Goal: Task Accomplishment & Management: Use online tool/utility

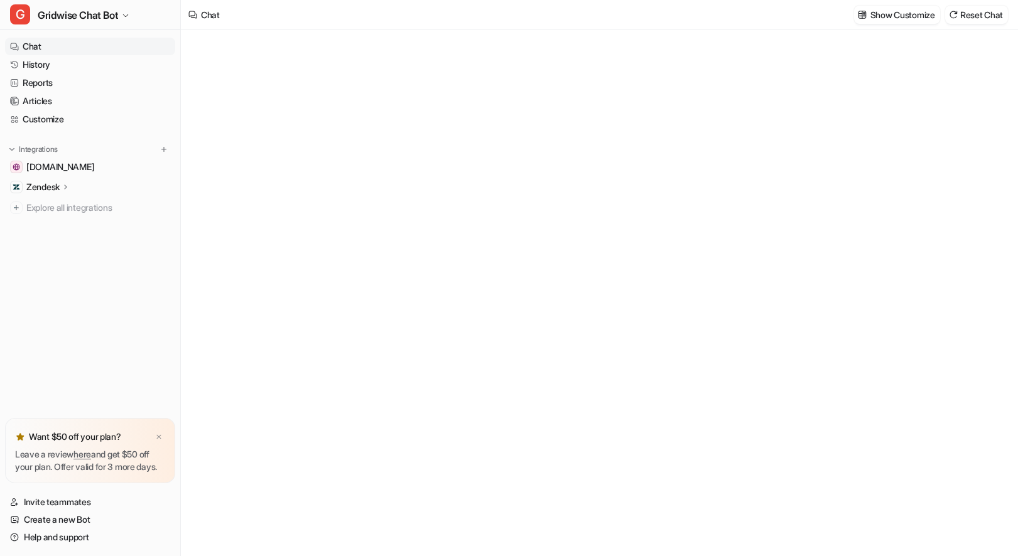
type textarea "**********"
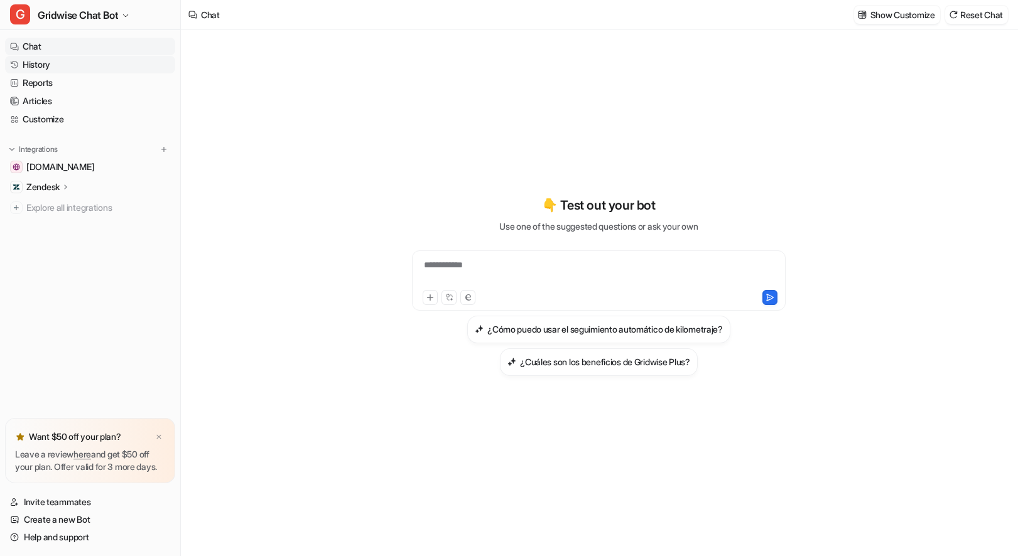
click at [55, 61] on link "History" at bounding box center [90, 65] width 170 height 18
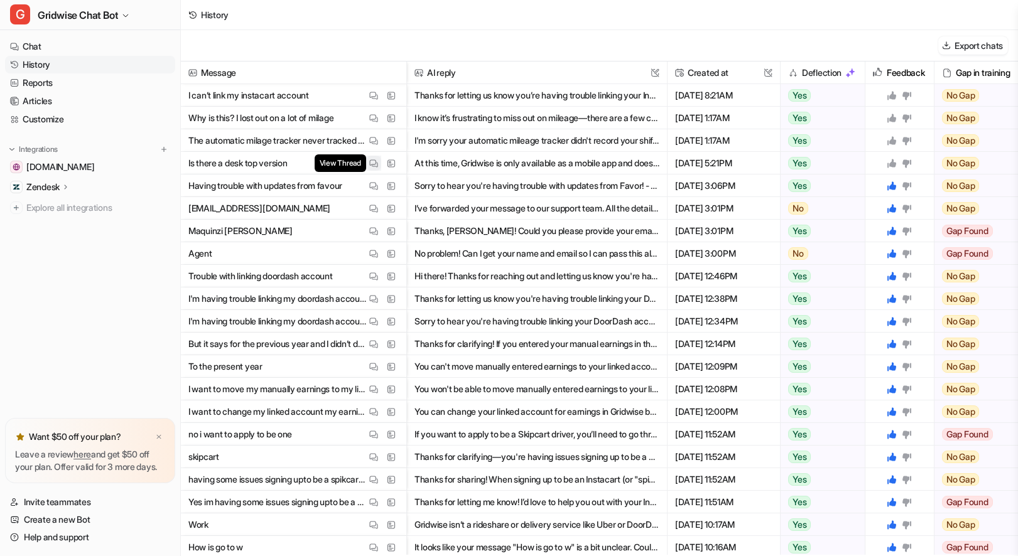
click at [373, 164] on img at bounding box center [373, 163] width 9 height 9
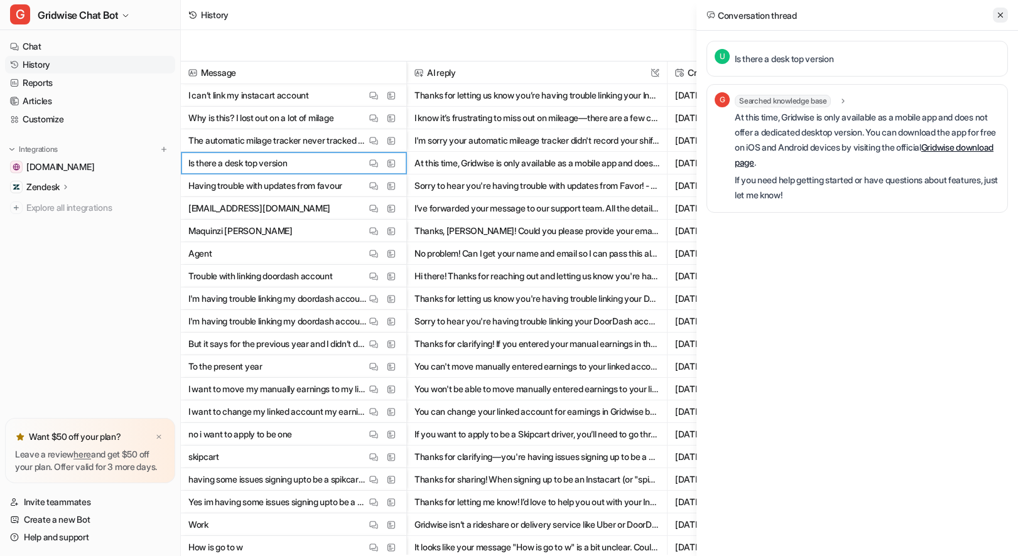
click at [993, 16] on button at bounding box center [1000, 15] width 15 height 15
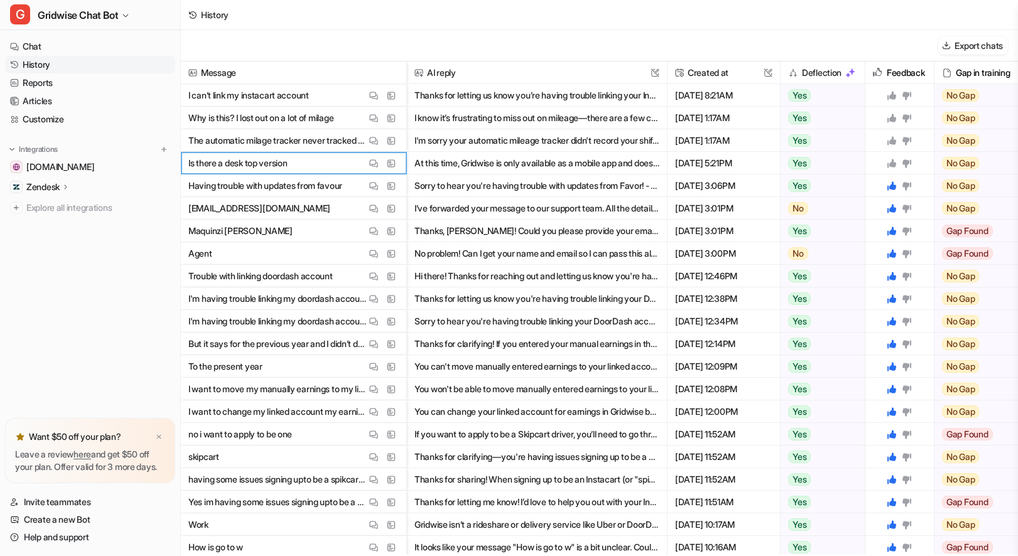
click at [890, 165] on icon at bounding box center [891, 163] width 9 height 9
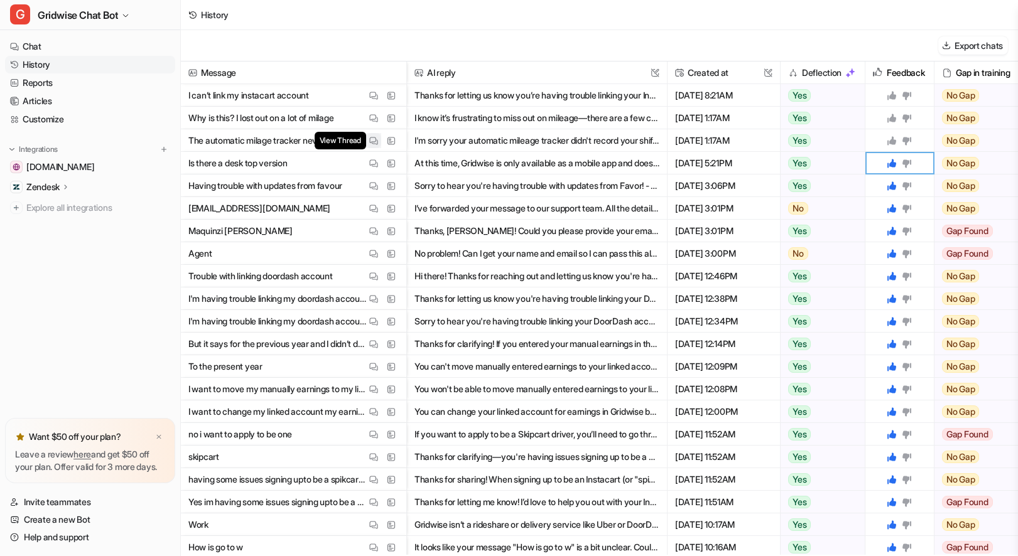
click at [375, 141] on img at bounding box center [373, 140] width 9 height 9
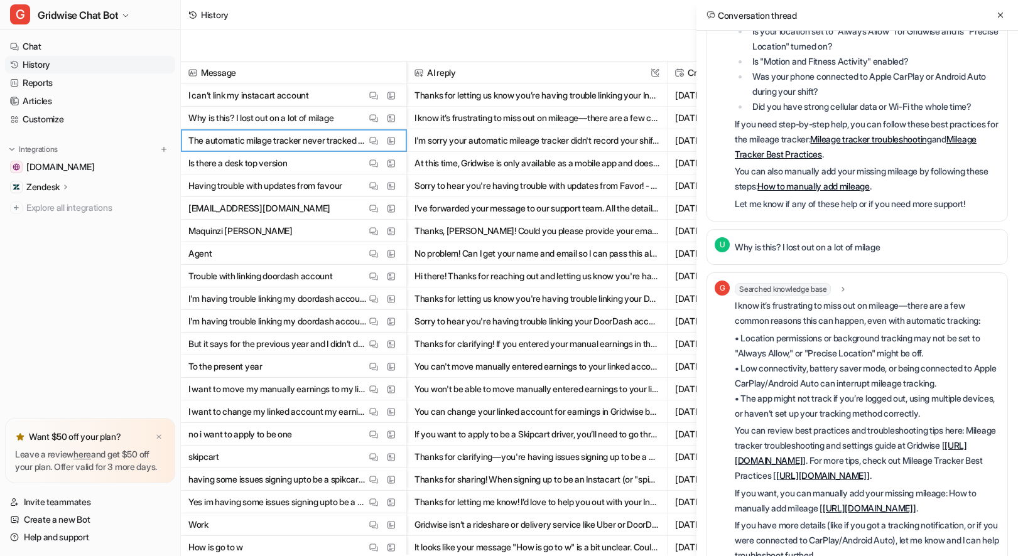
scroll to position [193, 0]
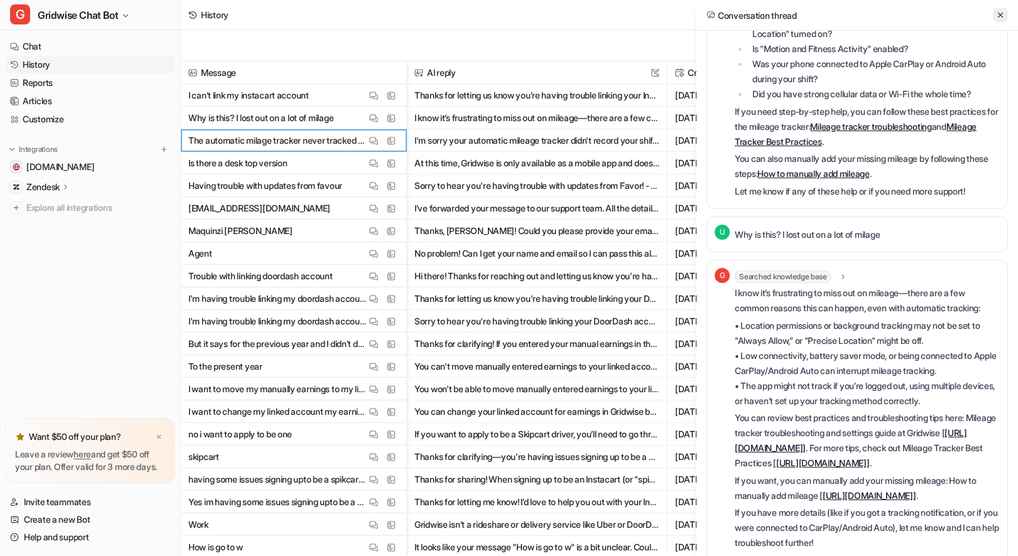
click at [1002, 18] on icon at bounding box center [1000, 15] width 9 height 9
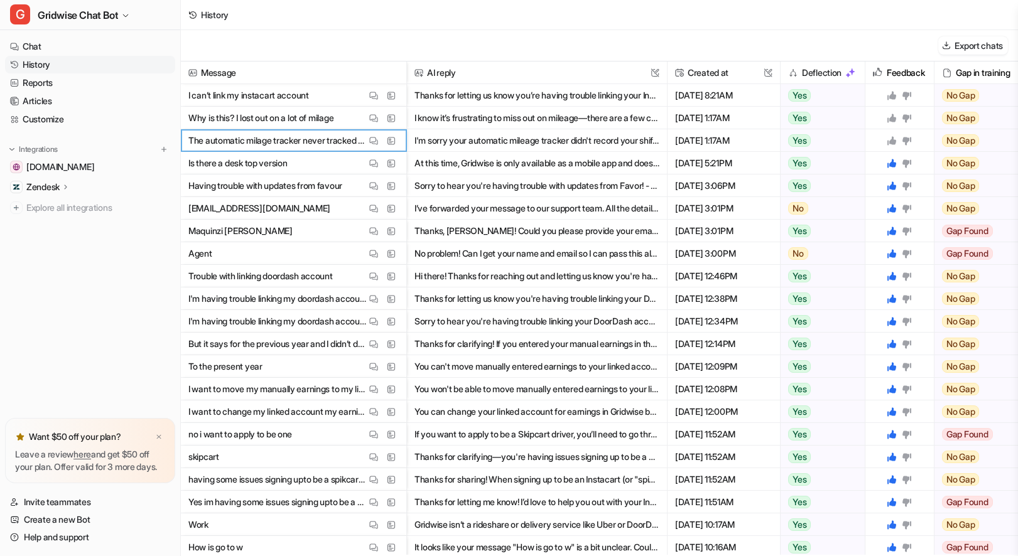
click at [894, 146] on div at bounding box center [899, 140] width 58 height 22
click at [893, 123] on div at bounding box center [899, 118] width 58 height 22
click at [893, 117] on icon at bounding box center [891, 118] width 9 height 9
click at [890, 139] on icon at bounding box center [891, 141] width 10 height 10
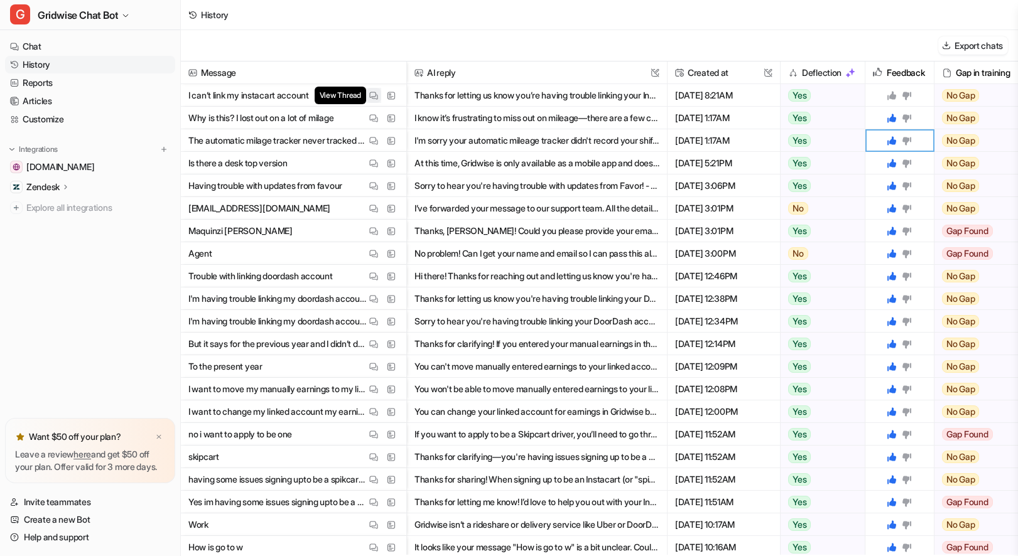
click at [370, 96] on img at bounding box center [373, 95] width 9 height 9
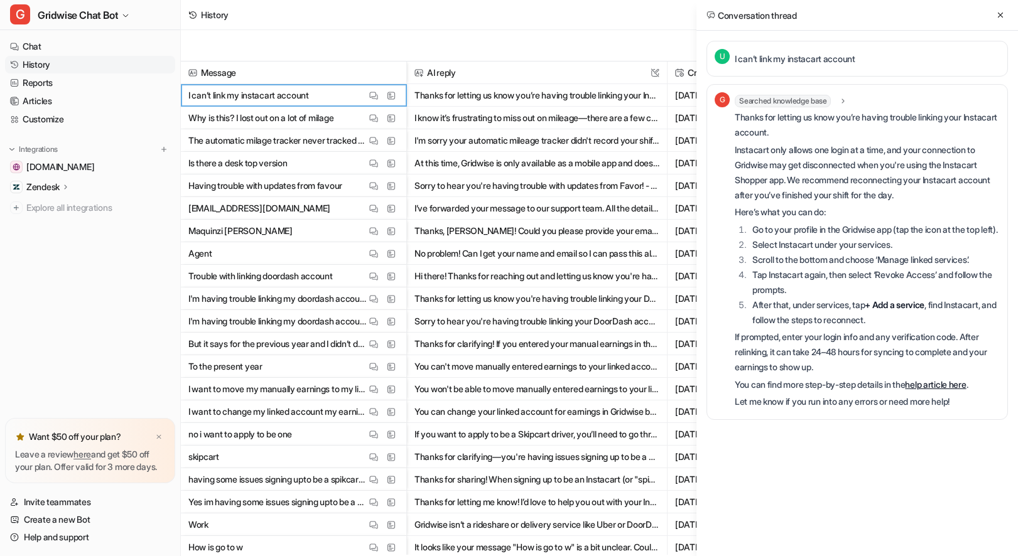
scroll to position [0, 0]
click at [997, 13] on icon at bounding box center [1000, 15] width 9 height 9
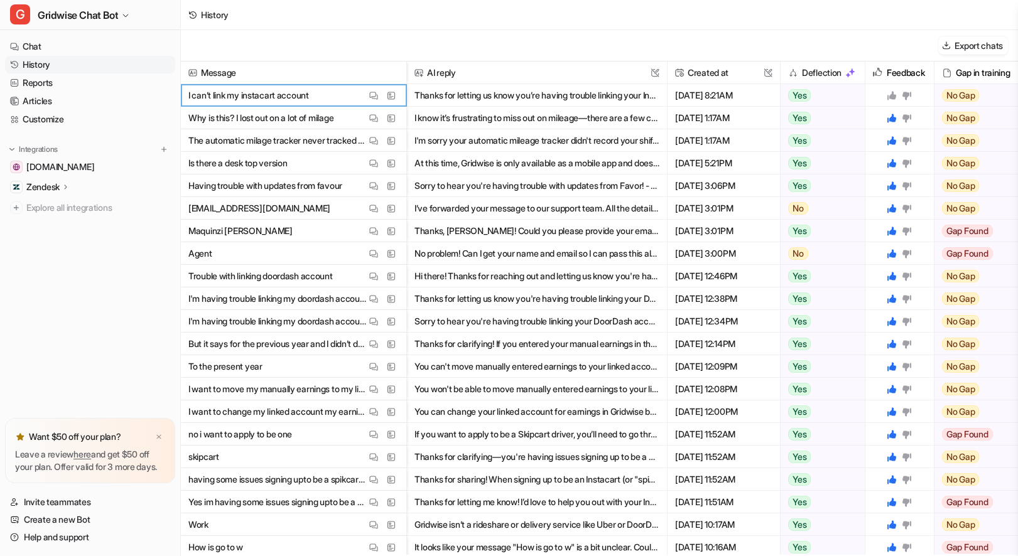
click at [894, 92] on icon at bounding box center [891, 95] width 10 height 10
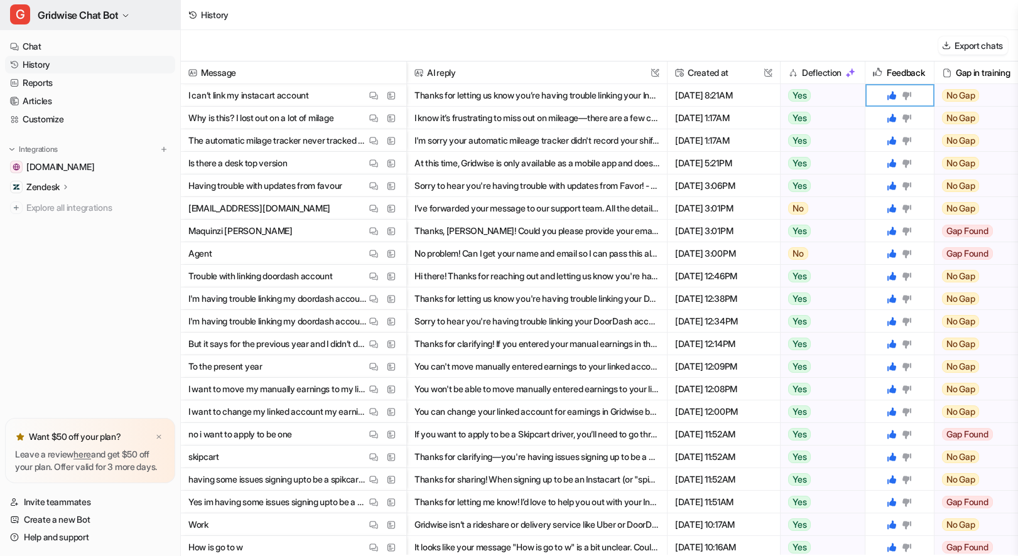
click at [91, 13] on span "Gridwise Chat Bot" at bounding box center [78, 15] width 80 height 18
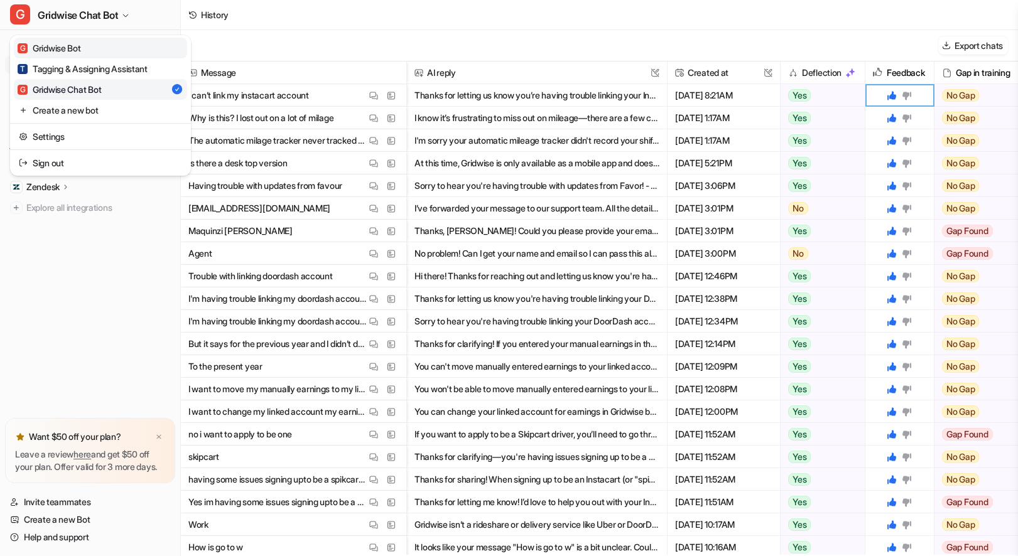
click at [95, 46] on link "G Gridwise Bot" at bounding box center [100, 48] width 173 height 21
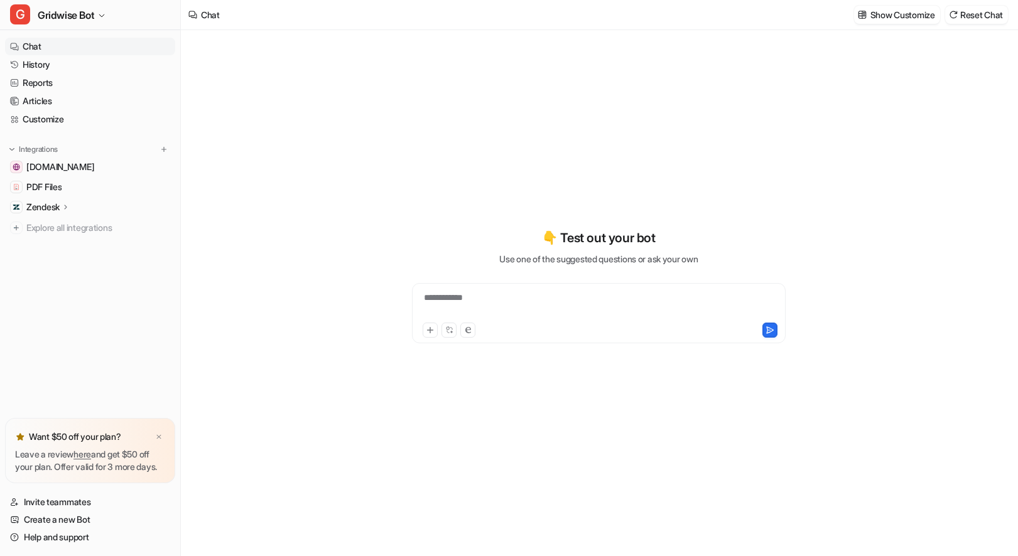
type textarea "**********"
click at [33, 64] on link "History" at bounding box center [90, 65] width 170 height 18
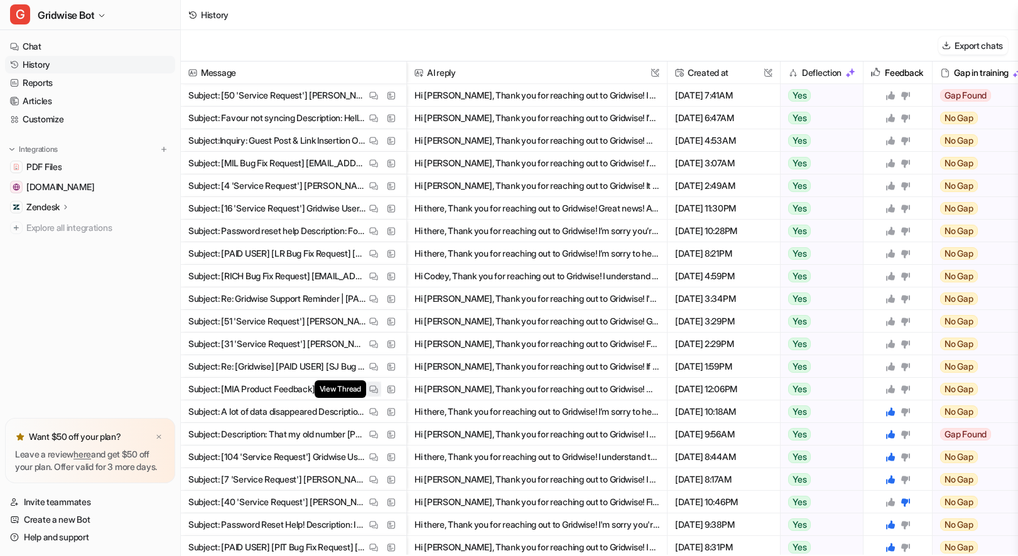
click at [367, 387] on button "View Thread" at bounding box center [373, 389] width 15 height 15
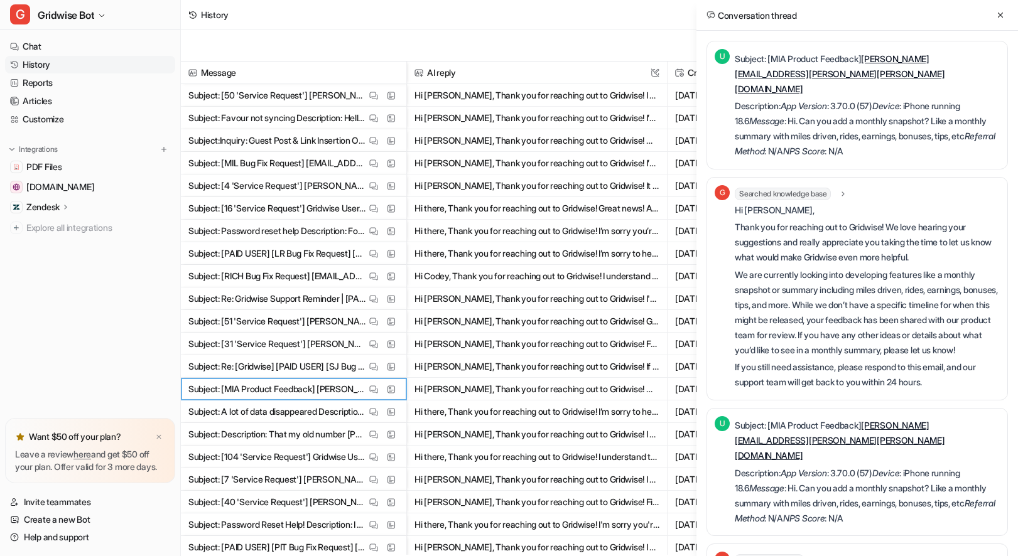
scroll to position [3, 0]
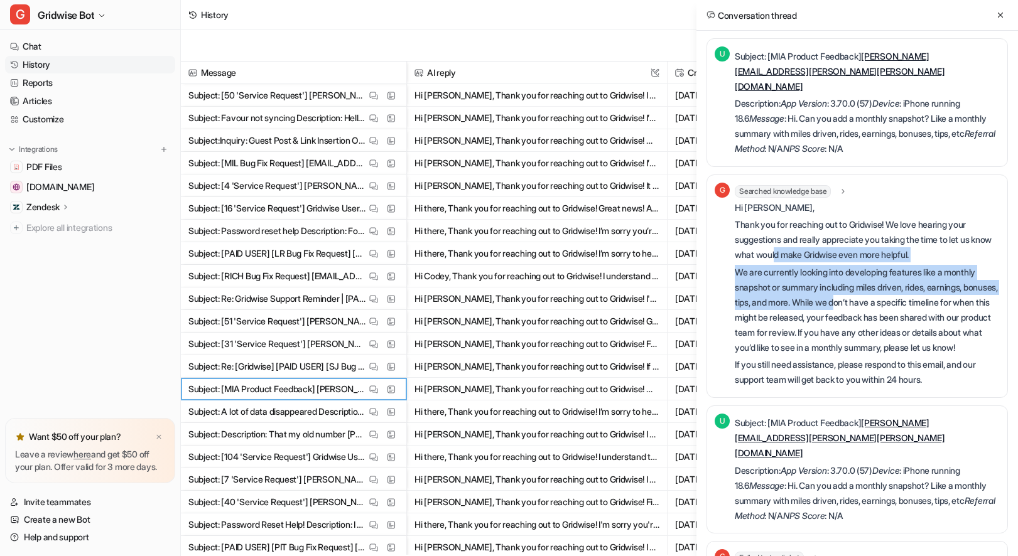
drag, startPoint x: 825, startPoint y: 253, endPoint x: 880, endPoint y: 284, distance: 63.5
click at [880, 284] on div "Hi [PERSON_NAME], Thank you for reaching out to Gridwise! We love hearing your …" at bounding box center [866, 294] width 265 height 188
click at [880, 284] on p "We are currently looking into developing features like a monthly snapshot or su…" at bounding box center [866, 310] width 265 height 90
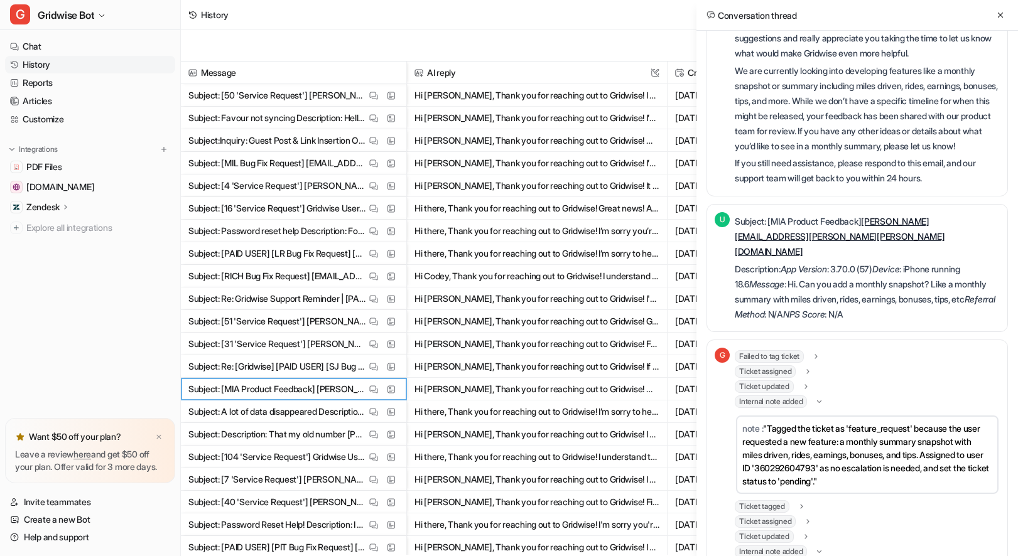
scroll to position [431, 0]
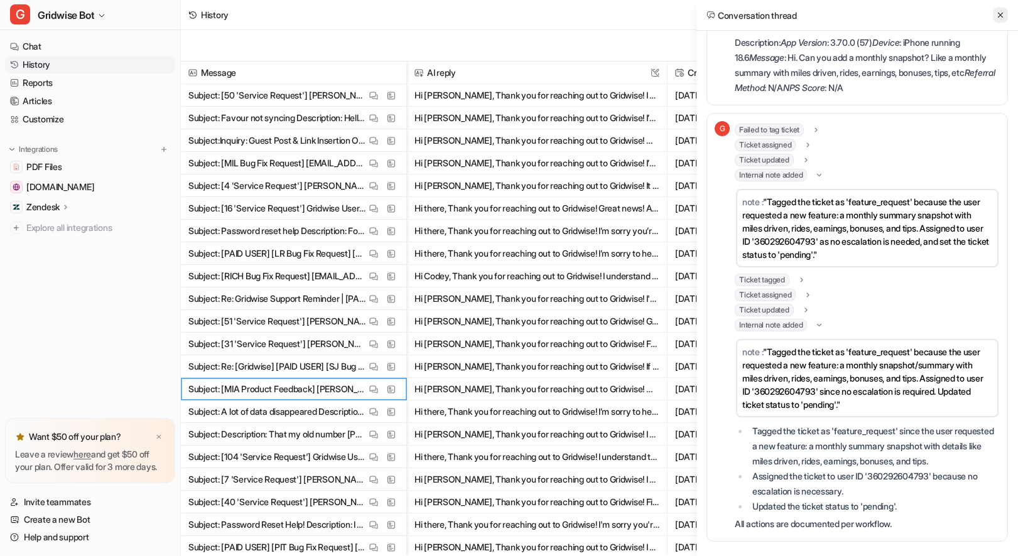
click at [996, 15] on icon at bounding box center [1000, 15] width 9 height 9
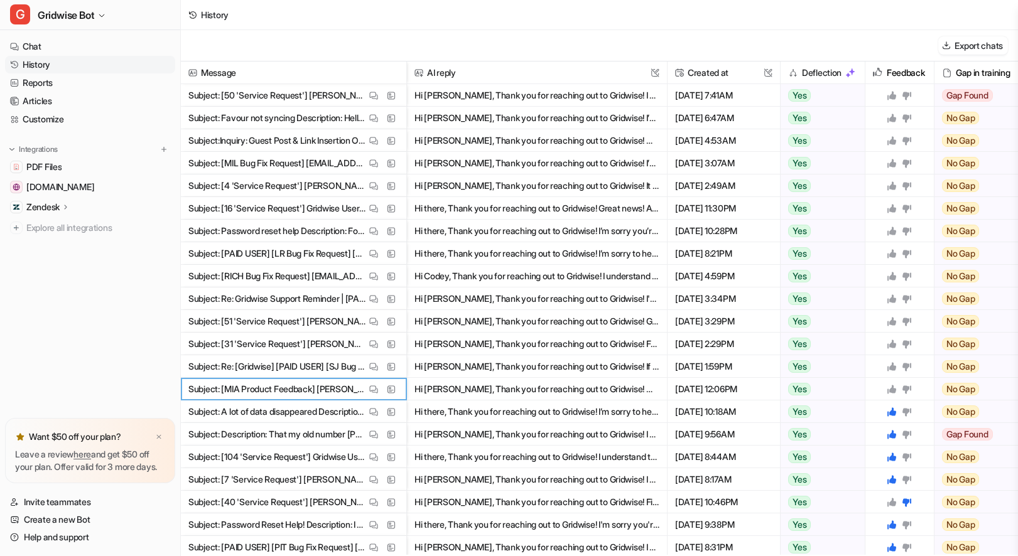
click at [896, 390] on icon at bounding box center [891, 389] width 10 height 10
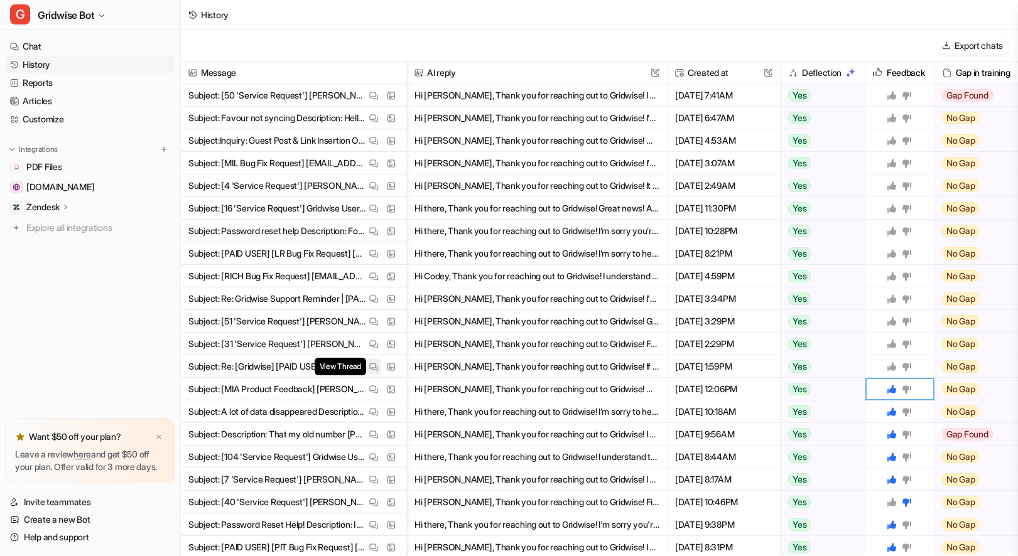
click at [371, 365] on img at bounding box center [373, 366] width 9 height 9
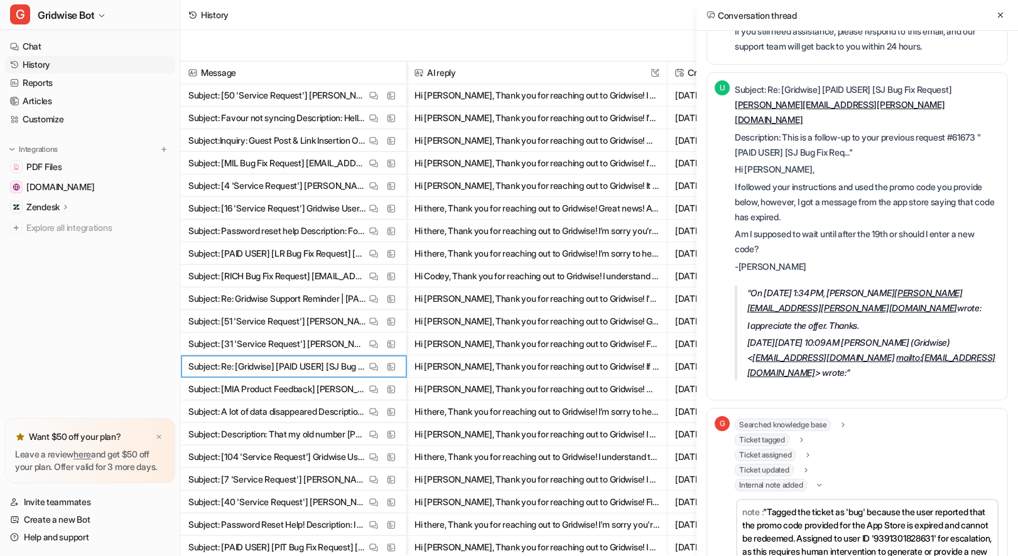
scroll to position [723, 0]
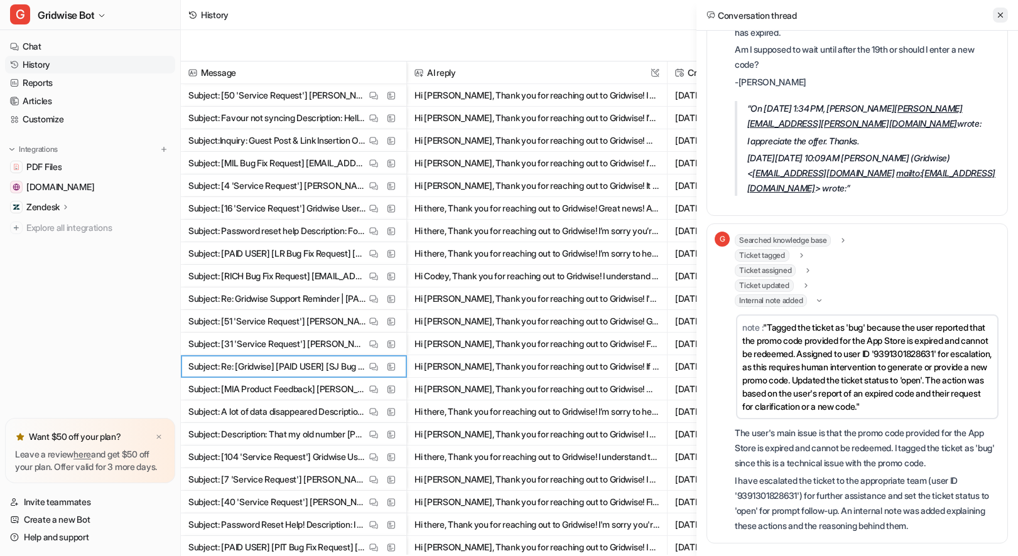
click at [1007, 13] on button at bounding box center [1000, 15] width 15 height 15
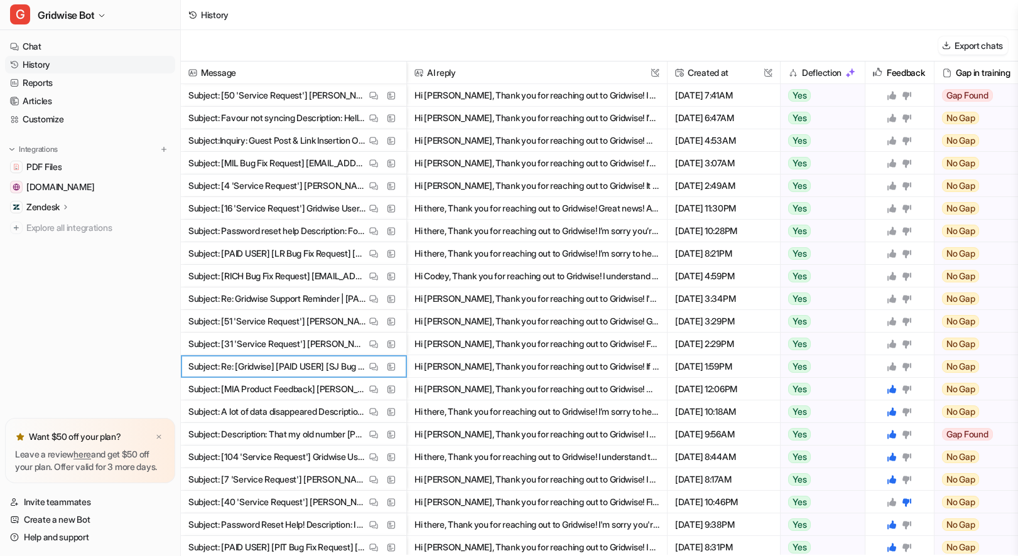
click at [1001, 11] on div "History Export chats Message AI reply This field cannot be modified Created at …" at bounding box center [509, 278] width 1018 height 556
click at [895, 363] on icon at bounding box center [891, 367] width 10 height 10
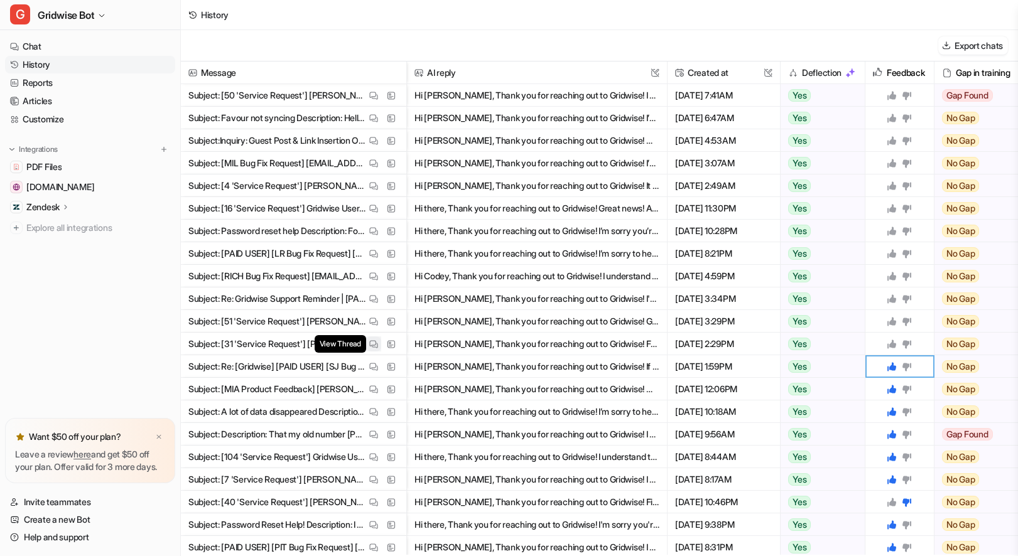
click at [374, 340] on img at bounding box center [373, 344] width 9 height 9
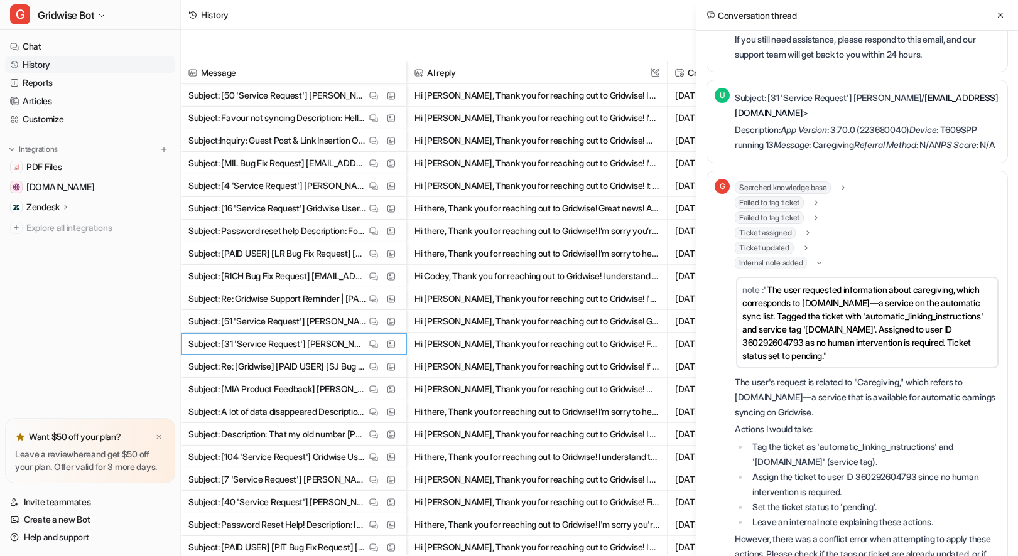
scroll to position [360, 0]
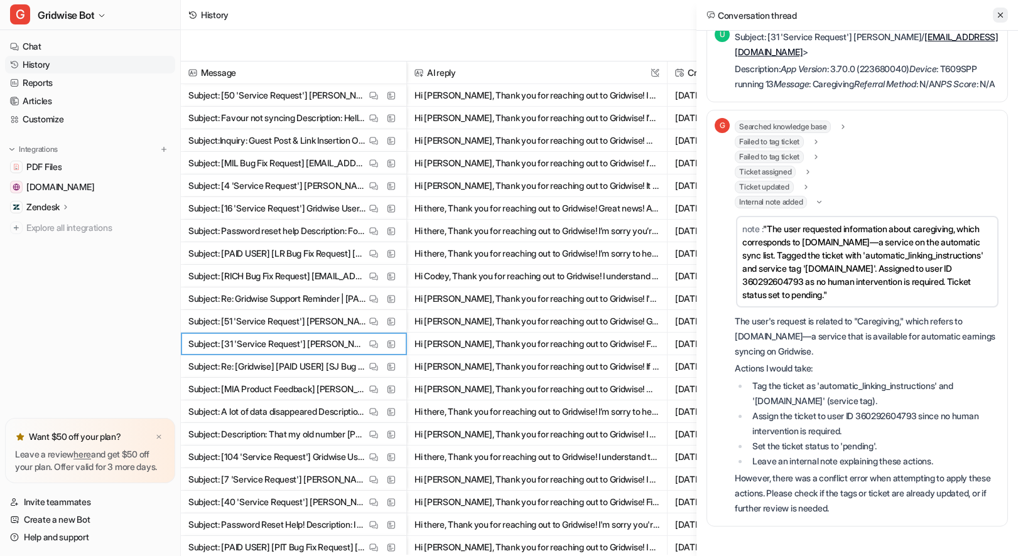
click at [999, 18] on icon at bounding box center [1000, 15] width 9 height 9
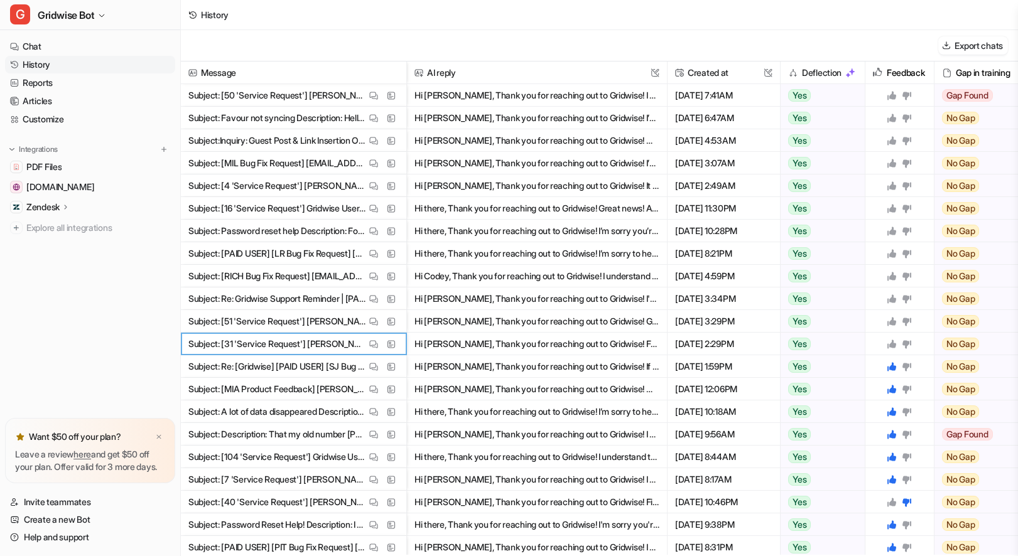
click at [891, 344] on icon at bounding box center [891, 344] width 9 height 9
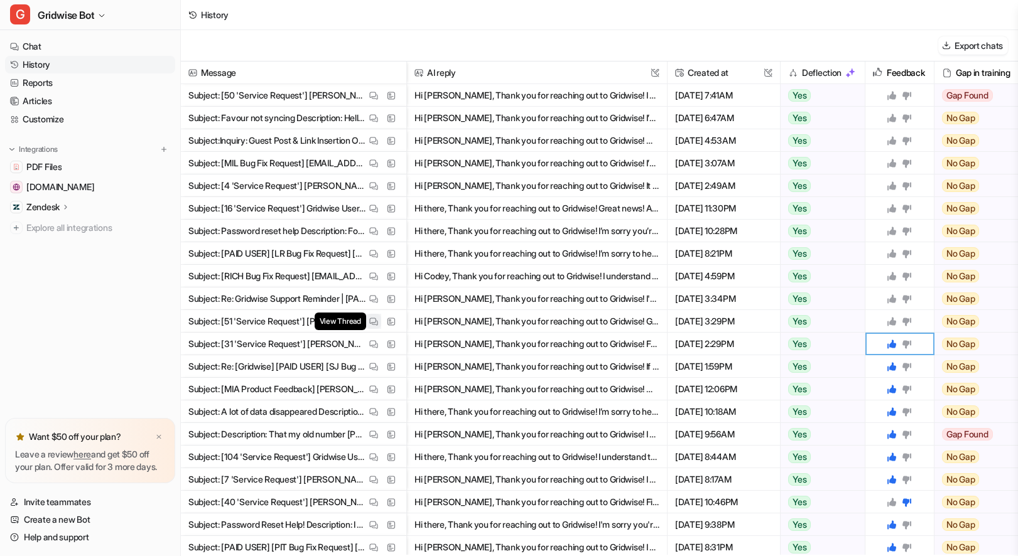
click at [380, 323] on button "View Thread" at bounding box center [373, 321] width 15 height 15
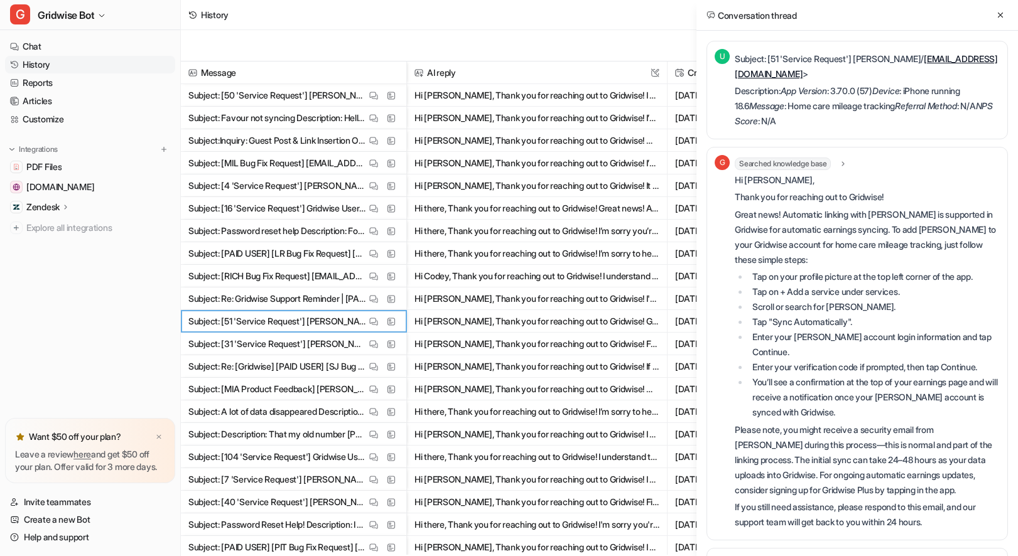
scroll to position [4, 0]
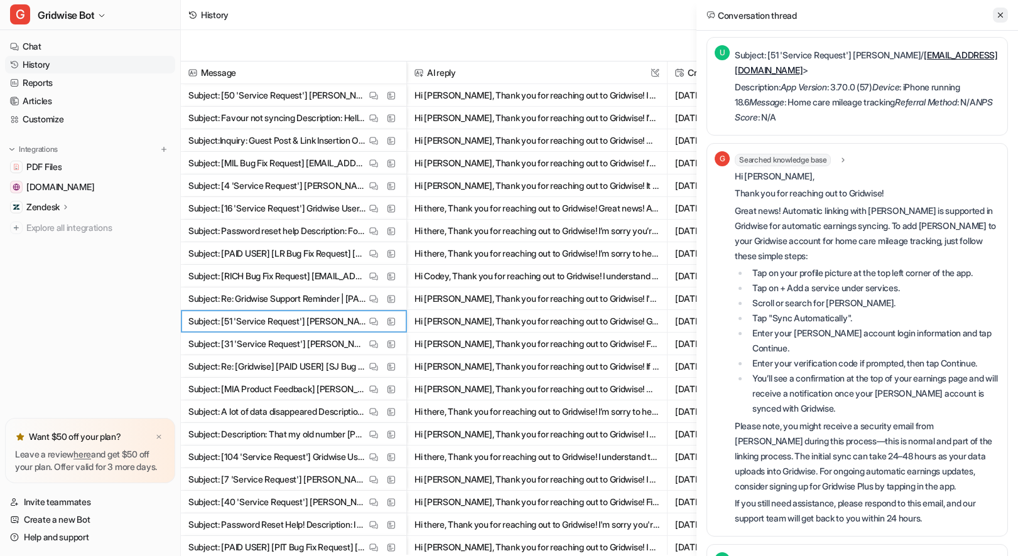
click at [1001, 17] on icon at bounding box center [1000, 15] width 9 height 9
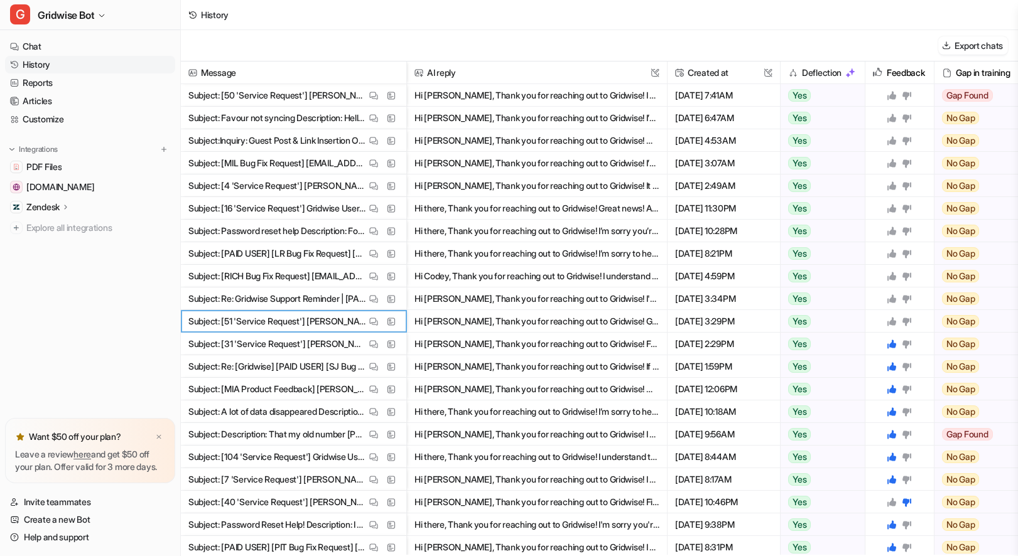
click at [890, 321] on icon at bounding box center [891, 321] width 9 height 9
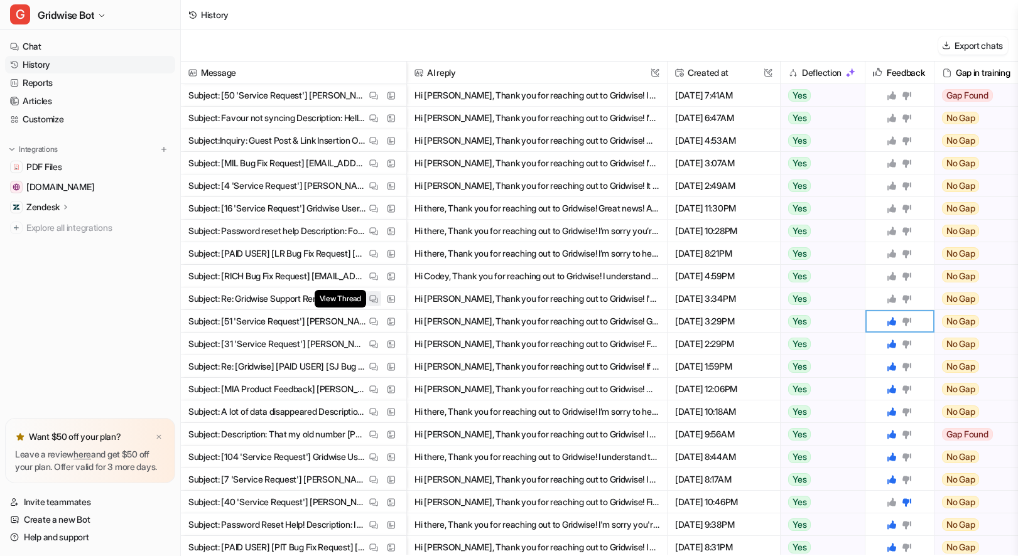
click at [369, 301] on img at bounding box center [373, 298] width 9 height 9
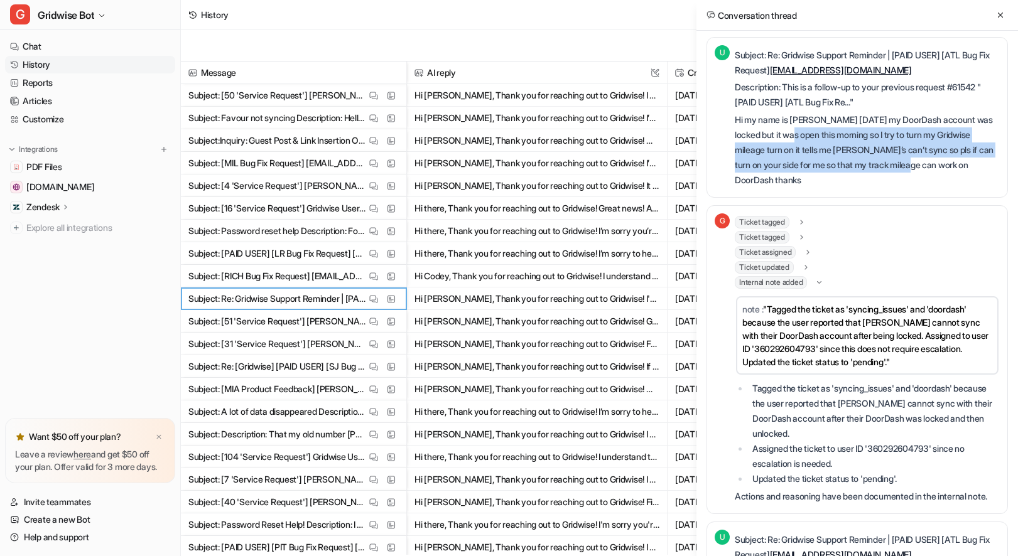
drag, startPoint x: 809, startPoint y: 132, endPoint x: 939, endPoint y: 169, distance: 135.0
click at [939, 169] on p "Hi my name is [PERSON_NAME] [DATE] my DoorDash account was locked but it was op…" at bounding box center [866, 149] width 265 height 75
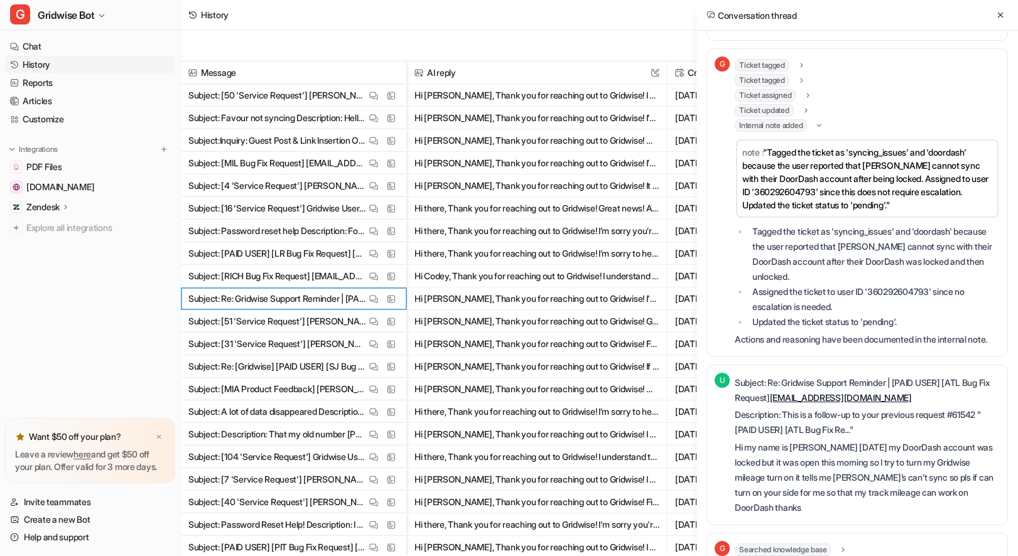
scroll to position [0, 0]
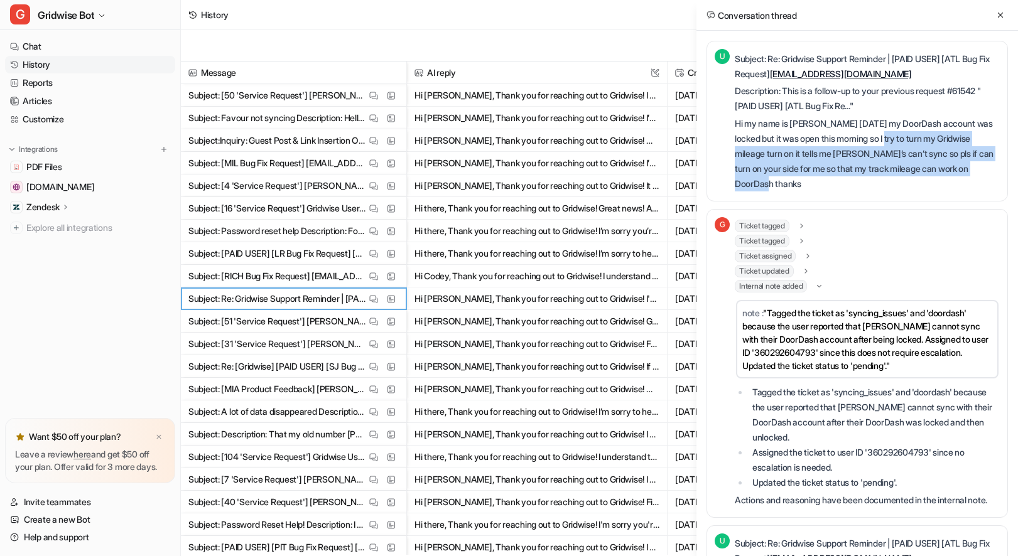
drag, startPoint x: 907, startPoint y: 145, endPoint x: 955, endPoint y: 195, distance: 69.7
click at [955, 195] on div "U Subject: Re: Gridwise Support Reminder | [PAID USER] [ATL Bug Fix Request] [E…" at bounding box center [856, 121] width 301 height 161
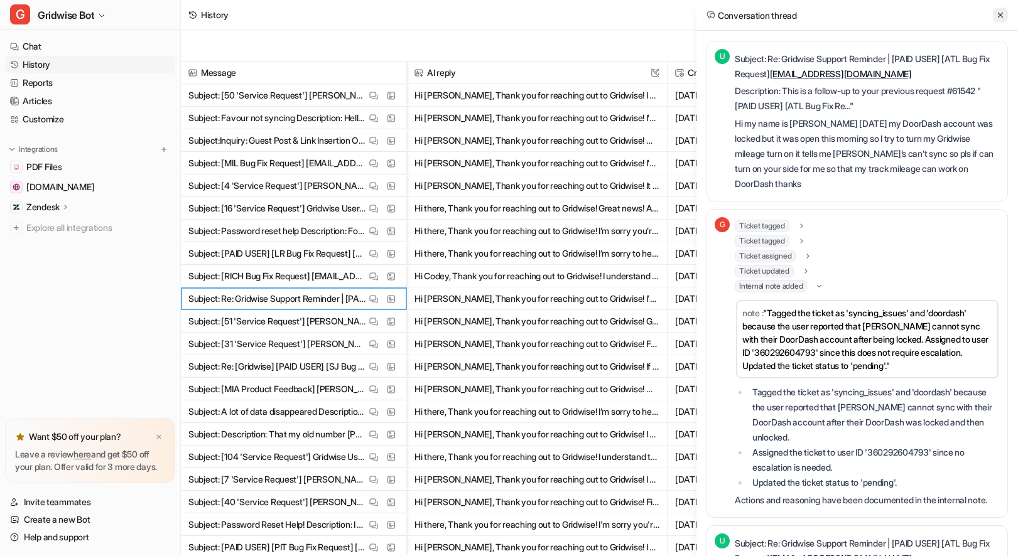
click at [998, 13] on icon at bounding box center [1000, 15] width 9 height 9
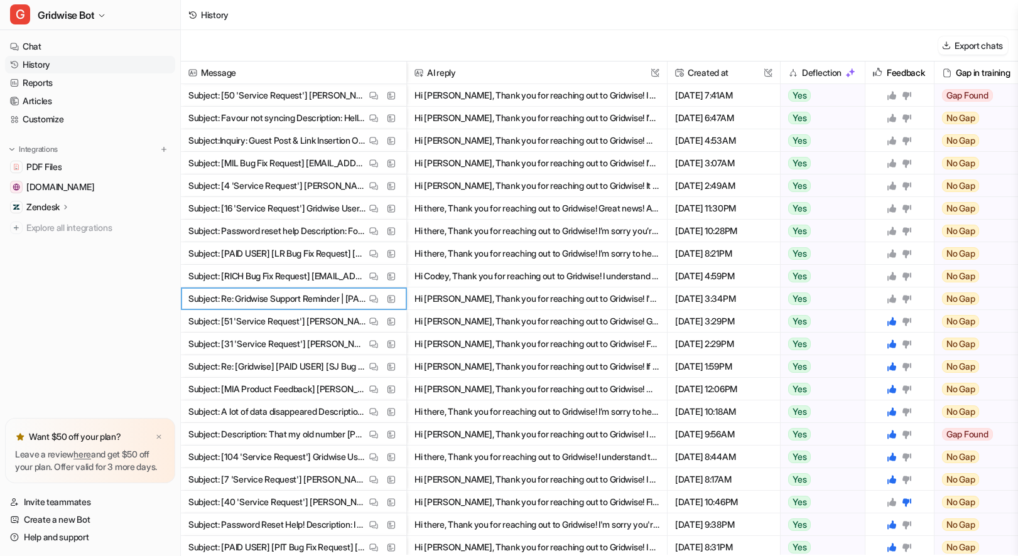
click at [890, 298] on icon at bounding box center [891, 298] width 9 height 9
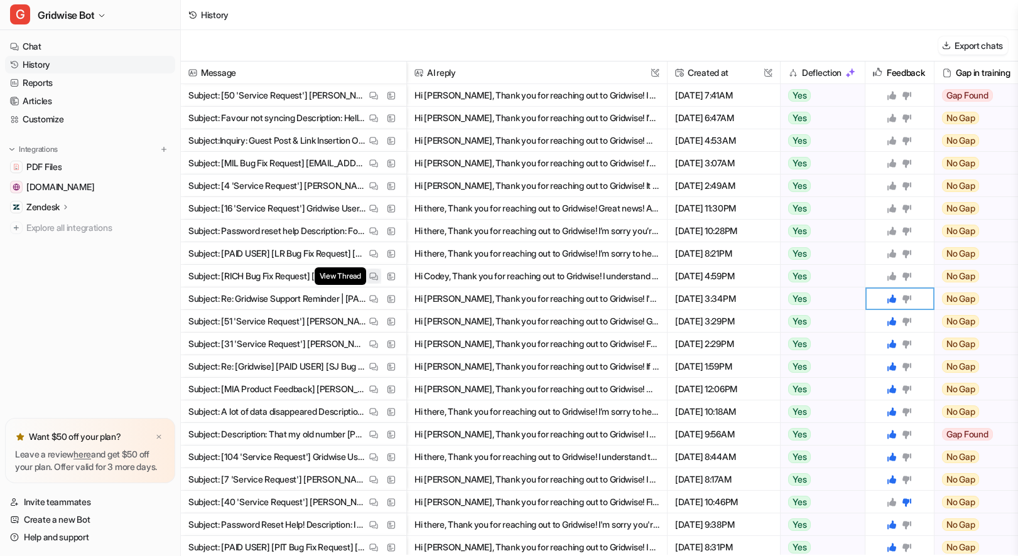
click at [377, 274] on img at bounding box center [373, 276] width 9 height 9
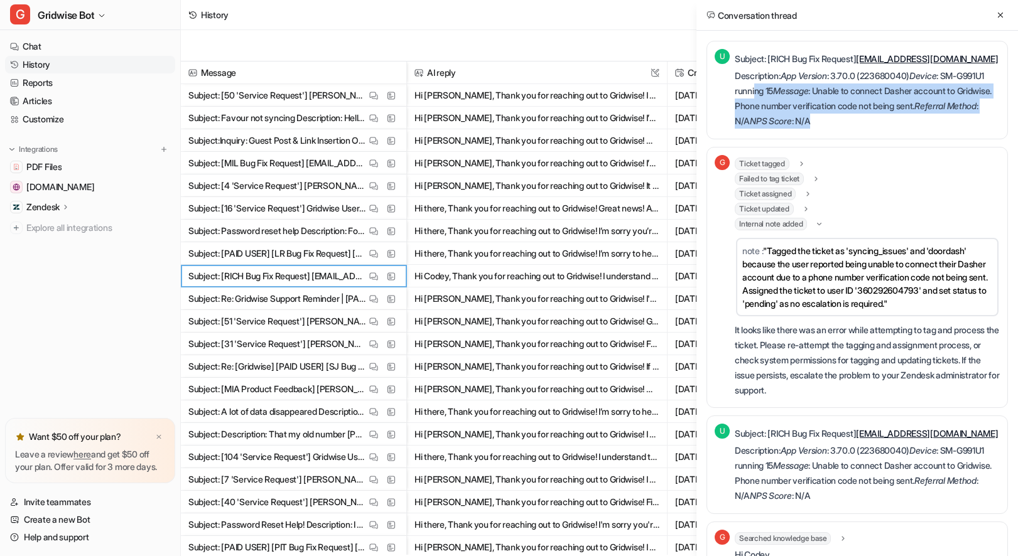
drag, startPoint x: 787, startPoint y: 90, endPoint x: 925, endPoint y: 121, distance: 142.2
click at [925, 121] on p "Description: App Version : 3.70.0 (223680040) Device : SM-G991U1 running 15 Mes…" at bounding box center [866, 98] width 265 height 60
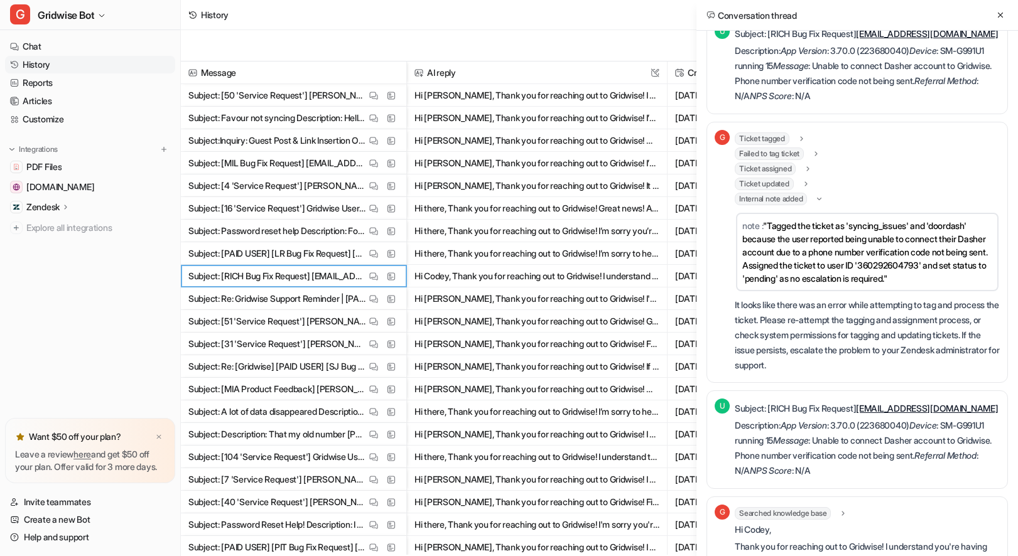
scroll to position [233, 0]
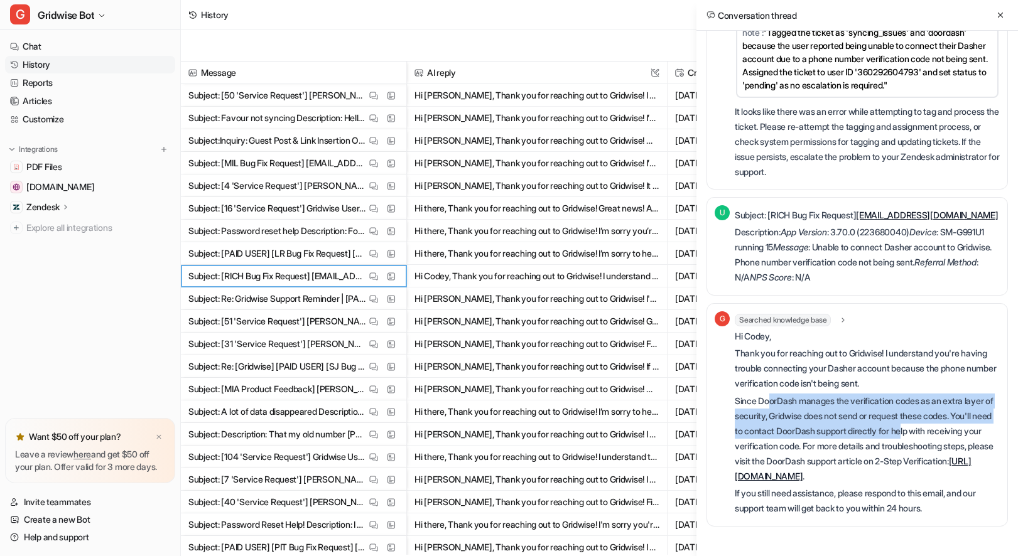
drag, startPoint x: 812, startPoint y: 380, endPoint x: 932, endPoint y: 412, distance: 123.3
click at [932, 412] on p "Since DoorDash manages the verification codes as an extra layer of security, Gr…" at bounding box center [866, 439] width 265 height 90
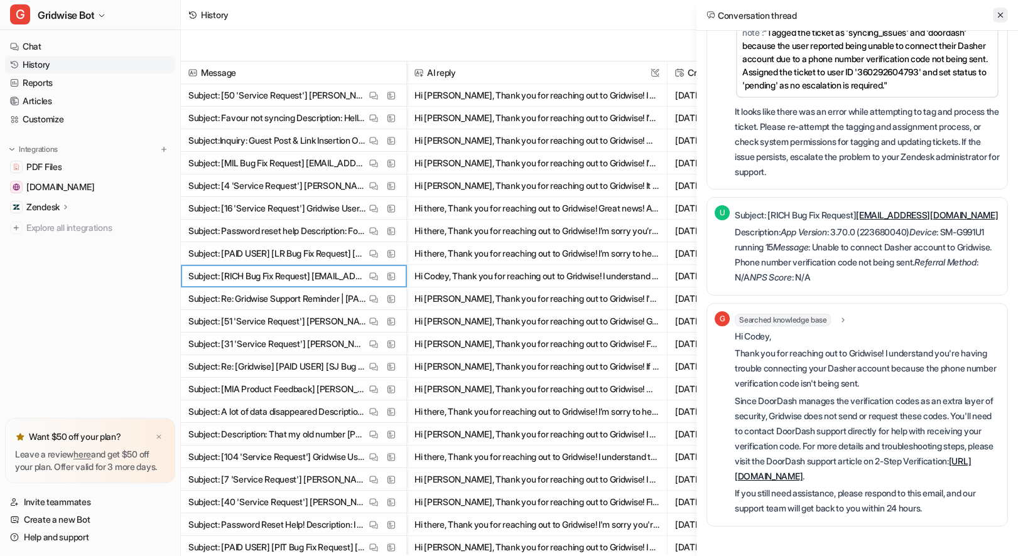
click at [996, 17] on icon at bounding box center [1000, 15] width 9 height 9
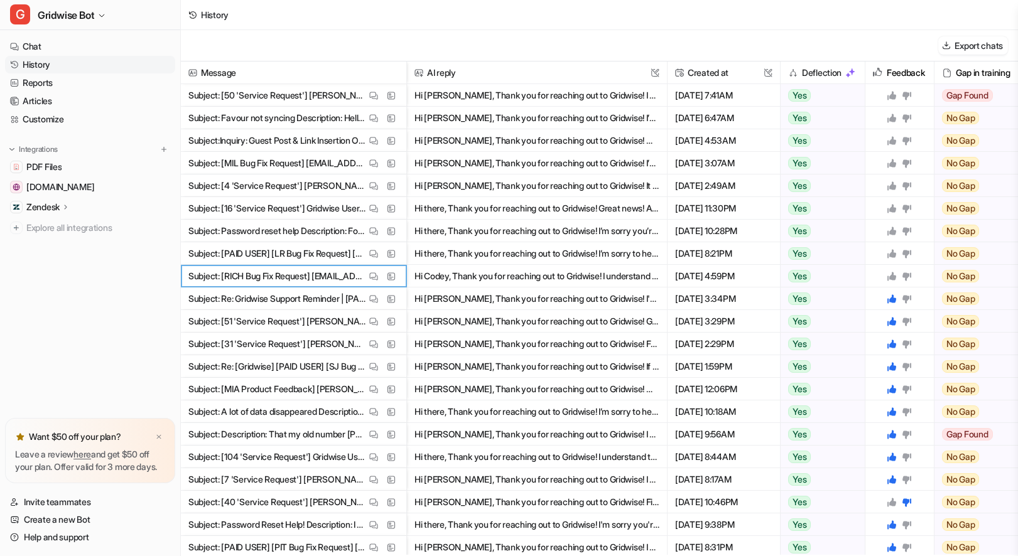
click at [898, 276] on div at bounding box center [898, 276] width 25 height 10
click at [891, 277] on icon at bounding box center [891, 276] width 9 height 9
click at [370, 254] on img at bounding box center [373, 253] width 9 height 9
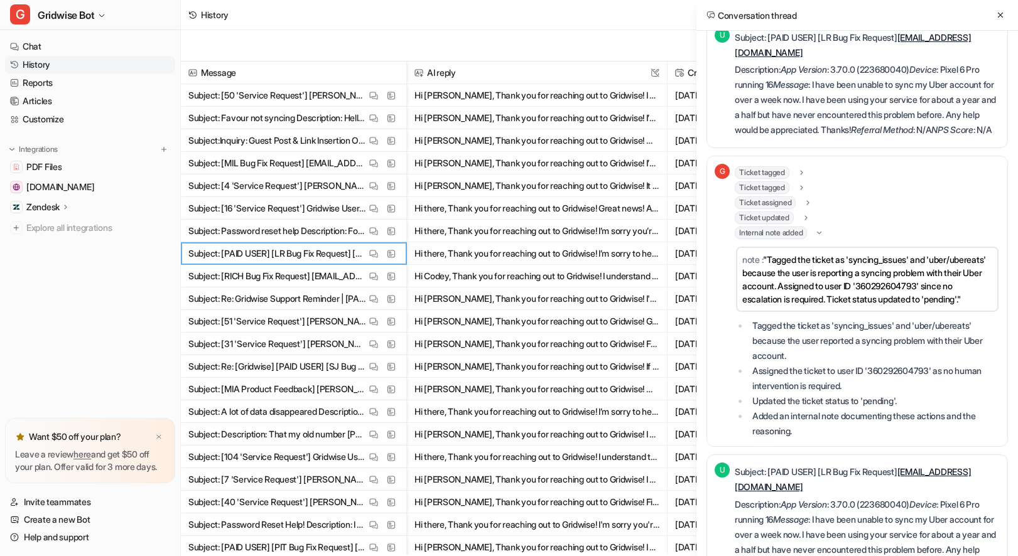
scroll to position [0, 0]
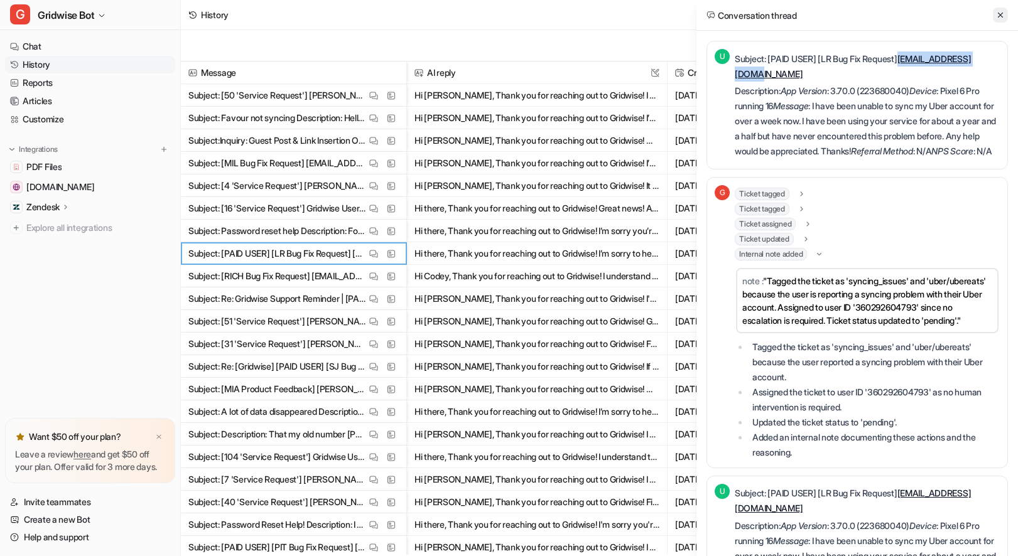
click at [1002, 19] on icon at bounding box center [1000, 15] width 9 height 9
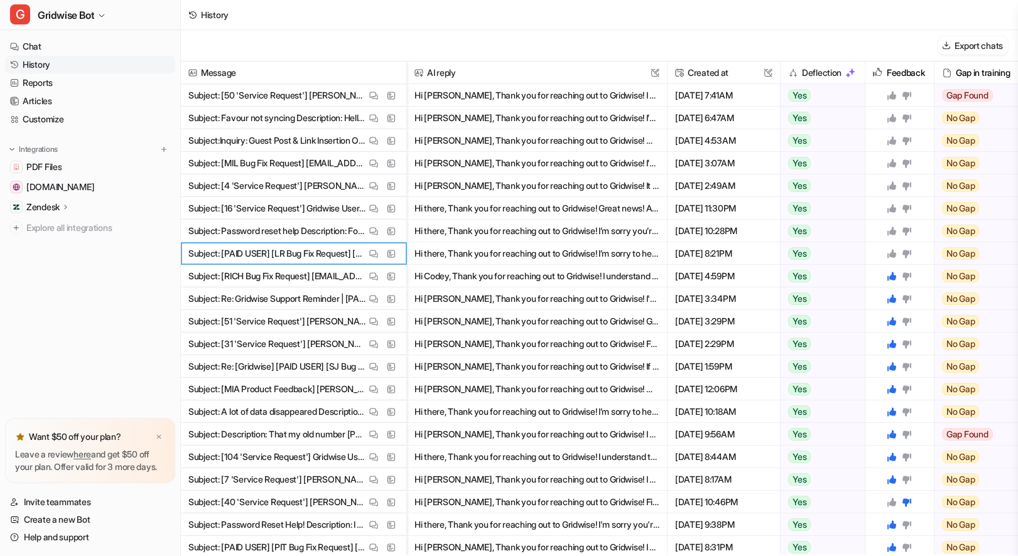
click at [890, 249] on icon at bounding box center [891, 254] width 10 height 10
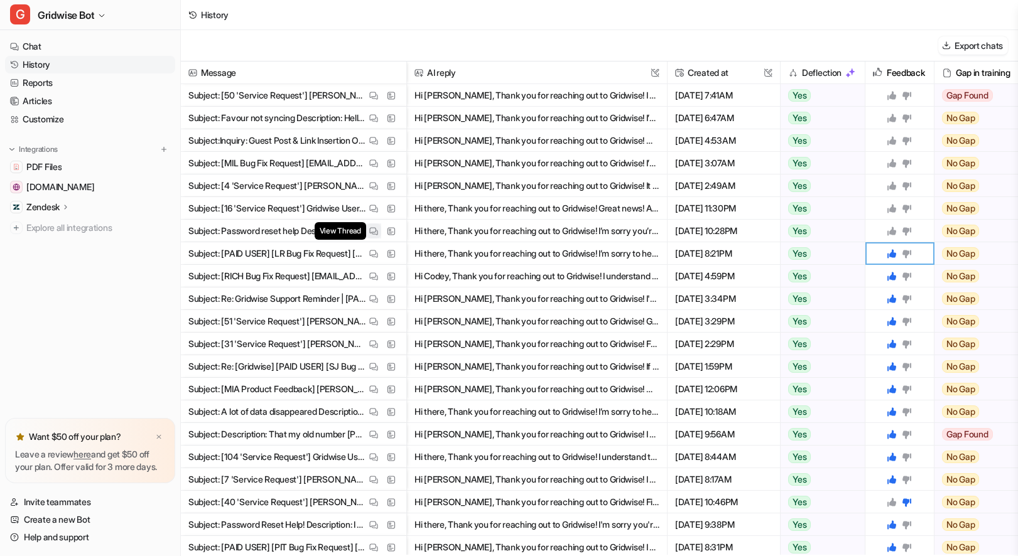
click at [375, 227] on img at bounding box center [373, 231] width 9 height 9
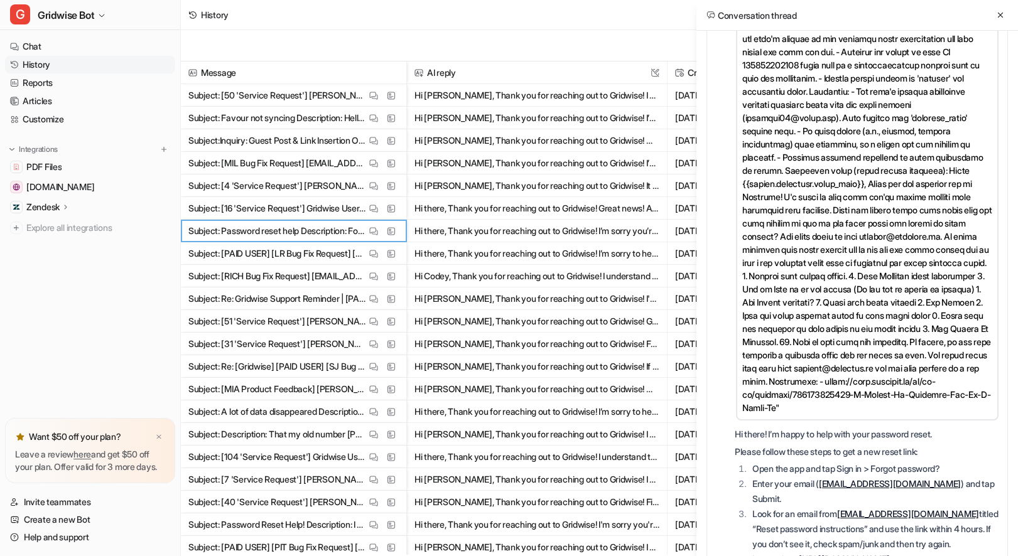
scroll to position [878, 0]
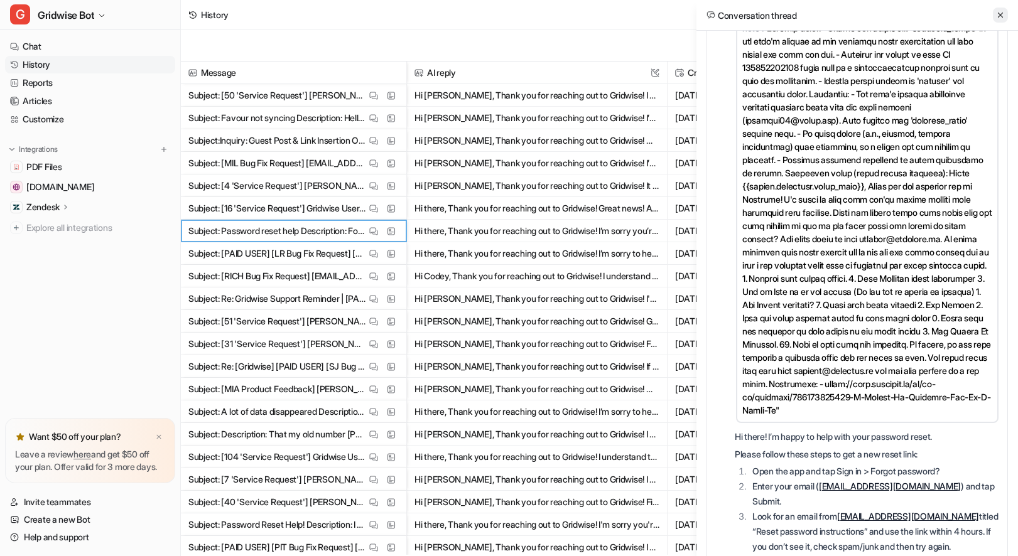
click at [998, 14] on icon at bounding box center [1000, 15] width 9 height 9
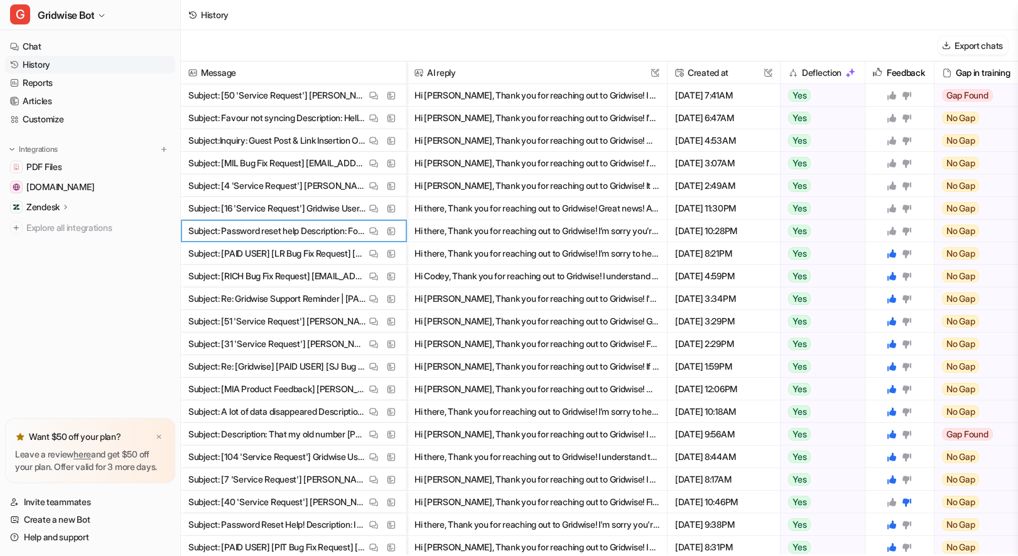
click at [892, 233] on icon at bounding box center [891, 231] width 9 height 9
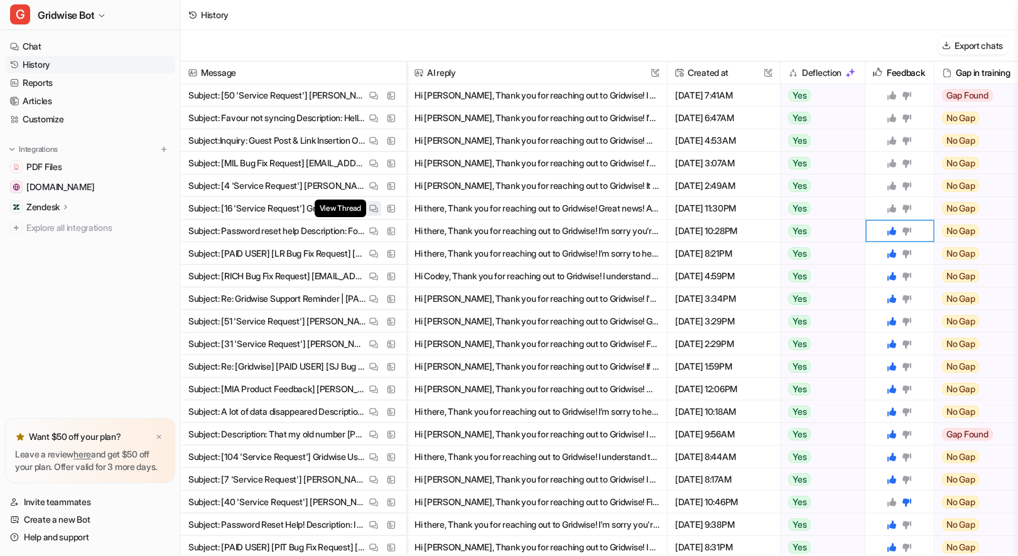
click at [366, 210] on button "View Thread" at bounding box center [373, 208] width 15 height 15
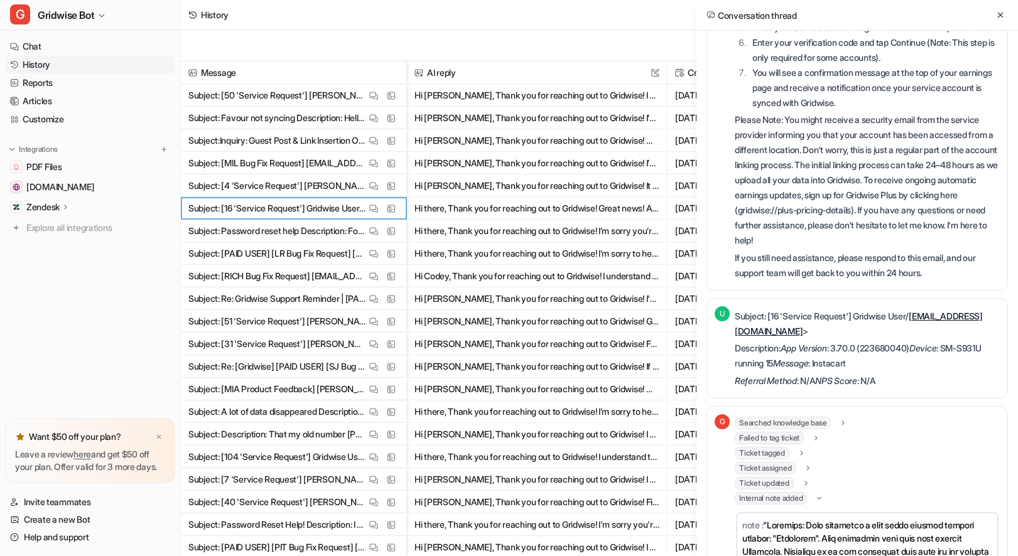
scroll to position [0, 0]
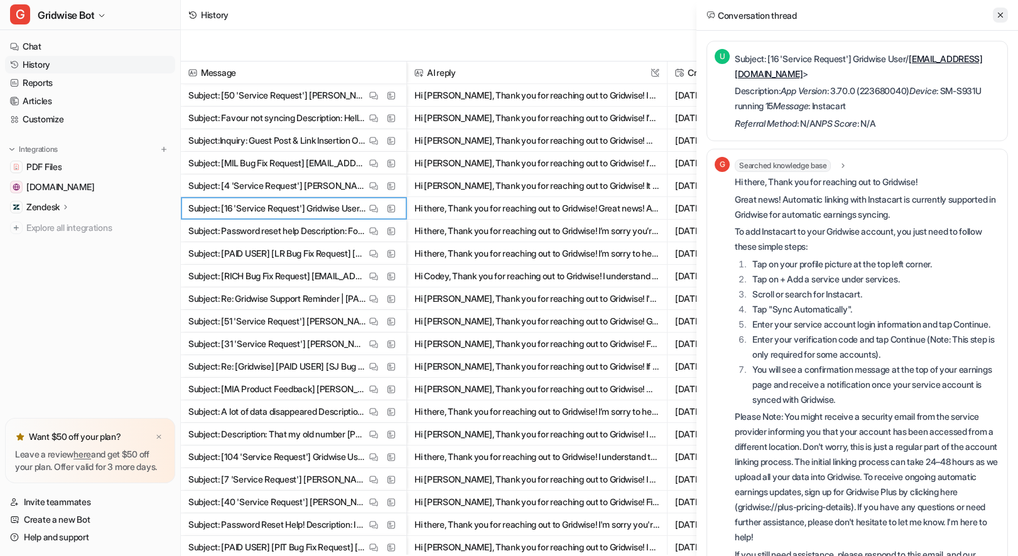
click at [1003, 14] on icon at bounding box center [1000, 15] width 9 height 9
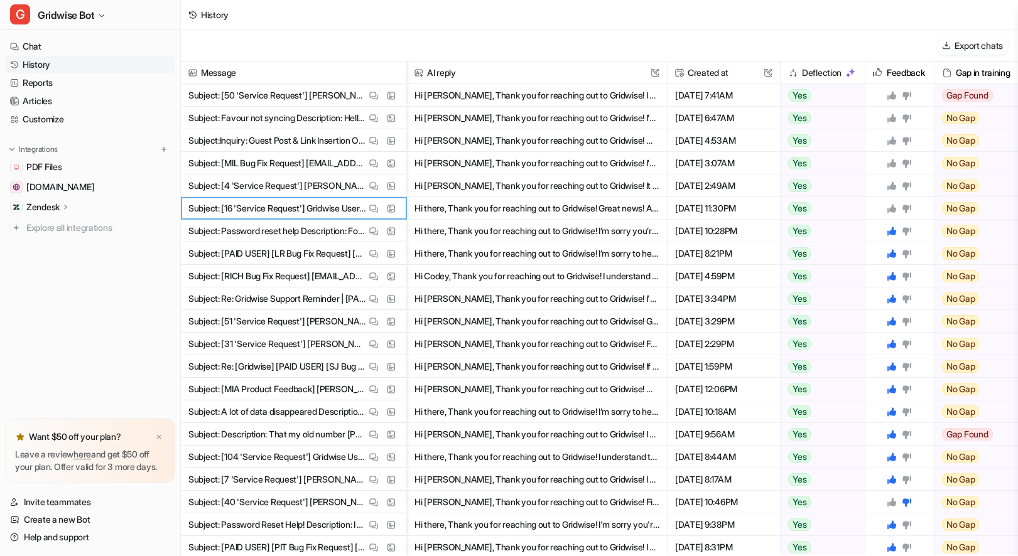
click at [895, 205] on icon at bounding box center [891, 208] width 10 height 10
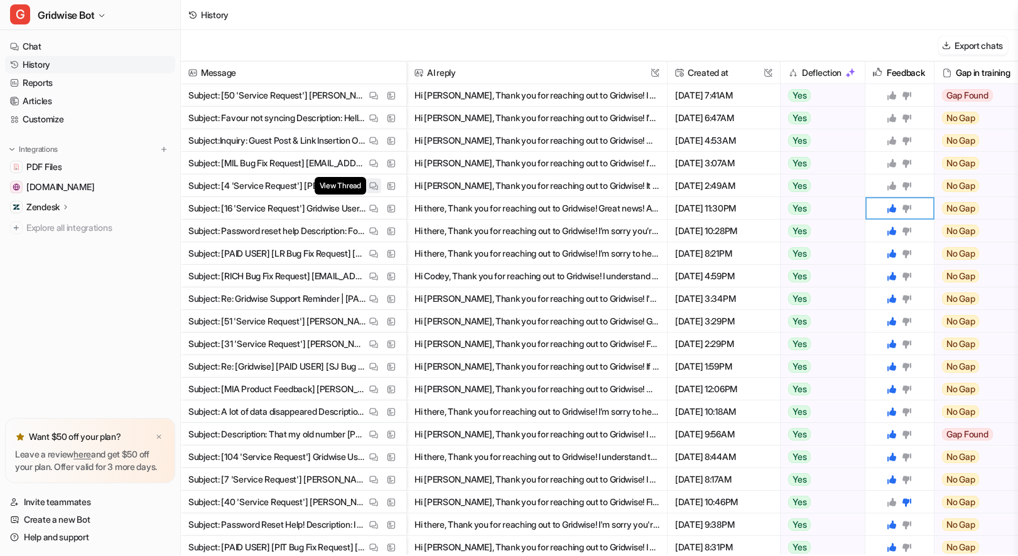
click at [371, 183] on img at bounding box center [373, 185] width 9 height 9
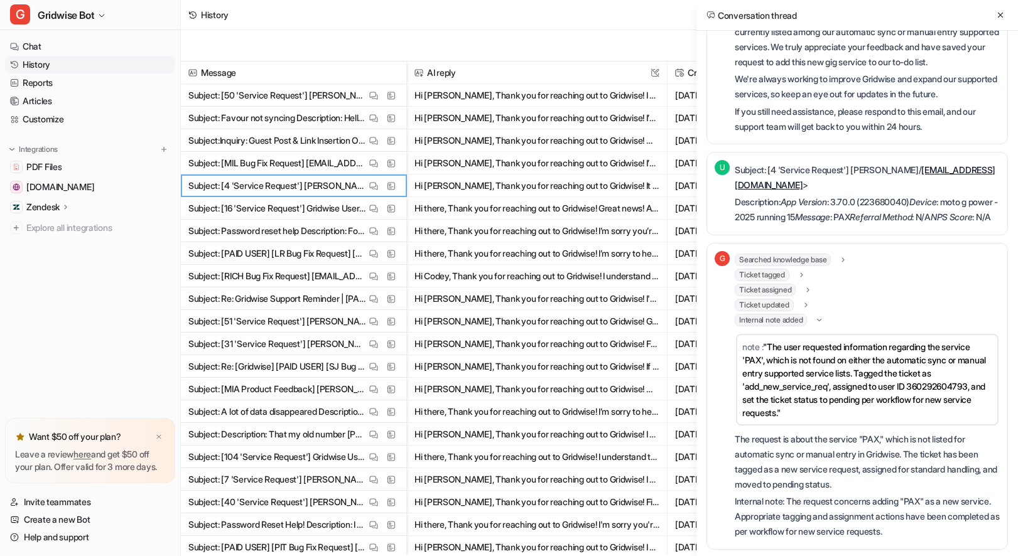
scroll to position [205, 0]
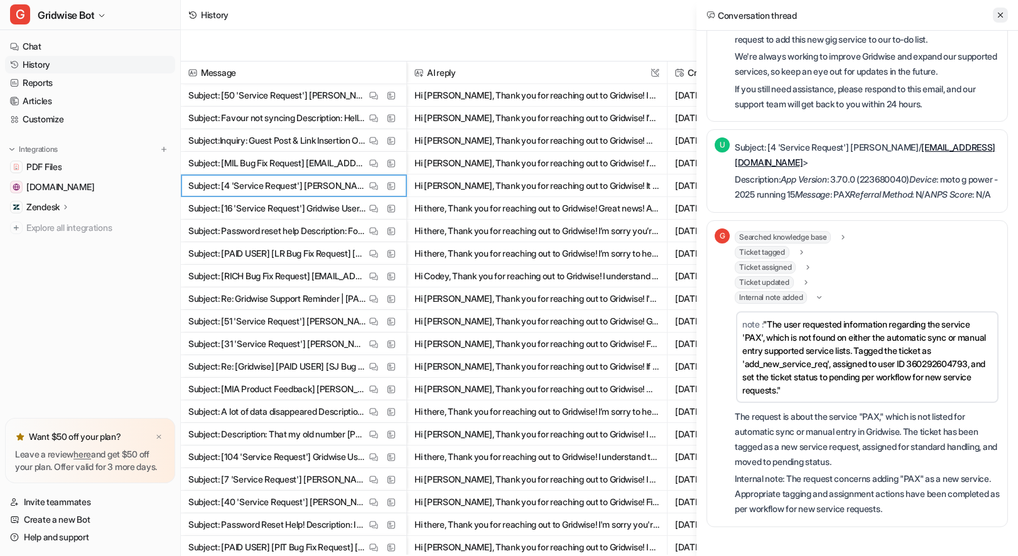
click at [1001, 13] on icon at bounding box center [1000, 15] width 9 height 9
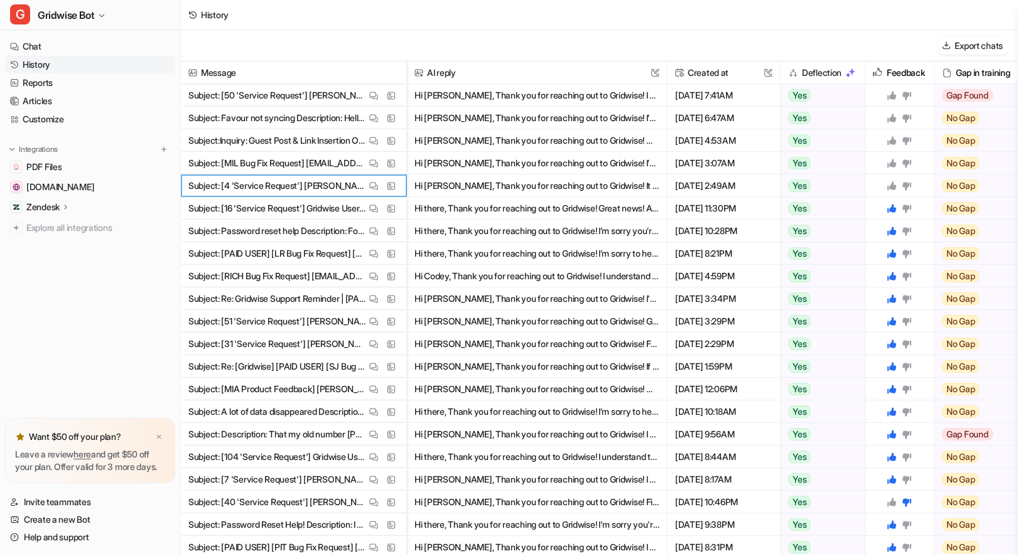
click at [895, 187] on icon at bounding box center [891, 185] width 9 height 9
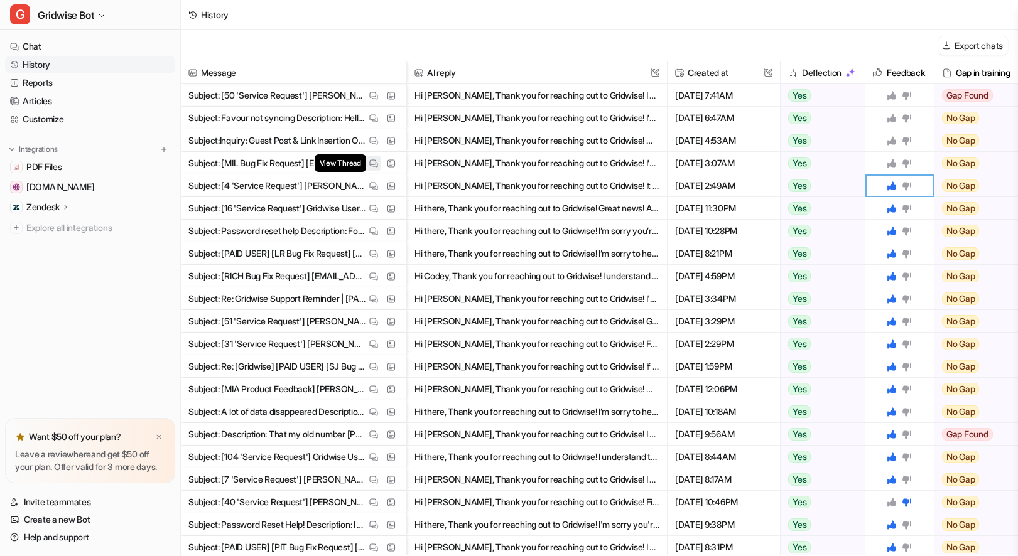
click at [367, 164] on button "View Thread" at bounding box center [373, 163] width 15 height 15
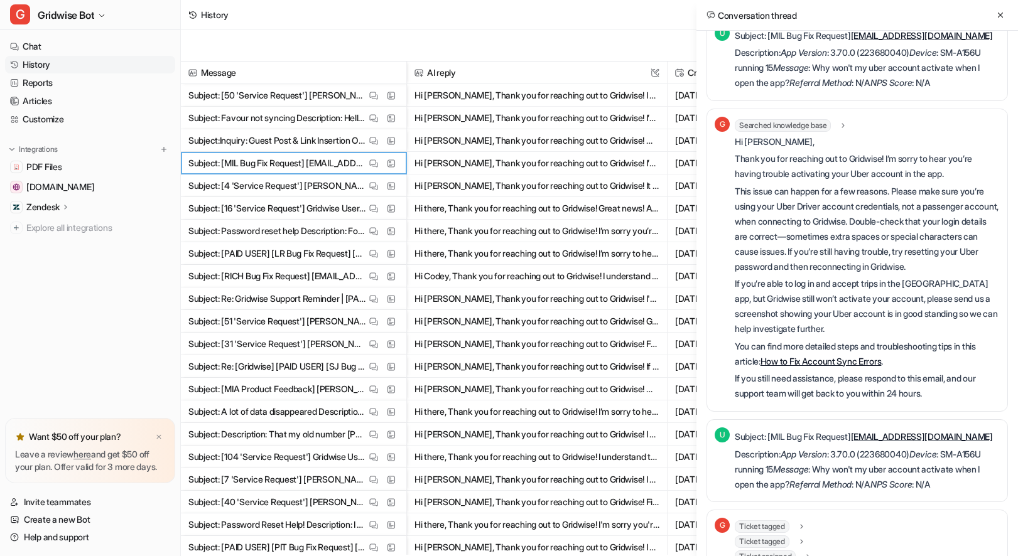
scroll to position [0, 0]
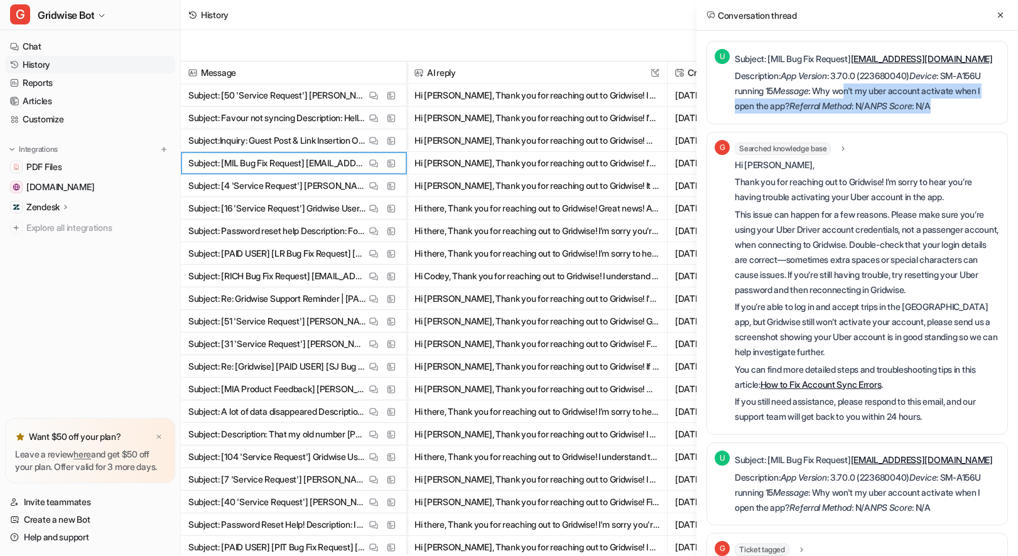
drag, startPoint x: 855, startPoint y: 96, endPoint x: 932, endPoint y: 119, distance: 80.6
click at [932, 119] on div "U Subject: [MIL Bug Fix Request] [EMAIL_ADDRESS][DOMAIN_NAME] Description: App …" at bounding box center [856, 82] width 301 height 83
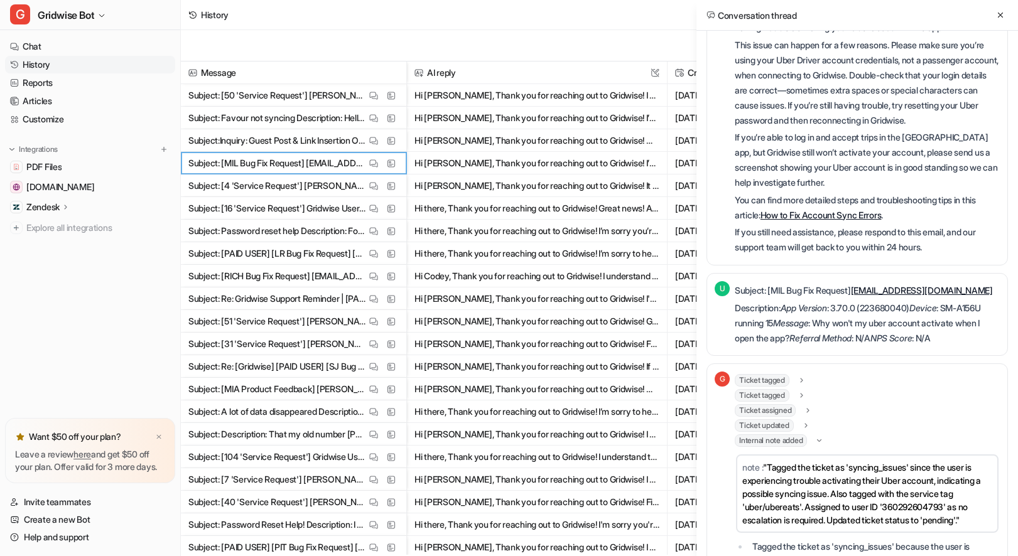
scroll to position [162, 0]
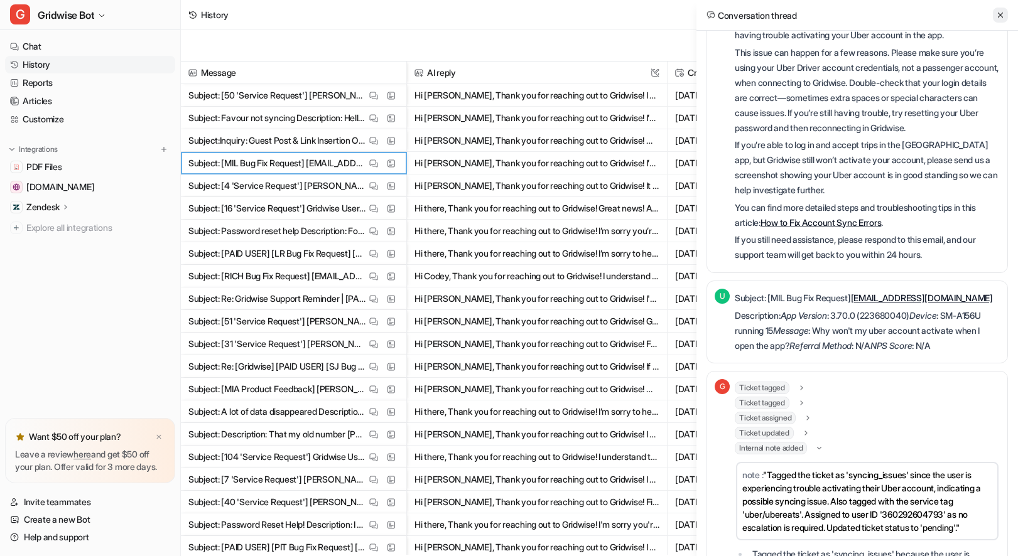
click at [1003, 14] on icon at bounding box center [1000, 15] width 9 height 9
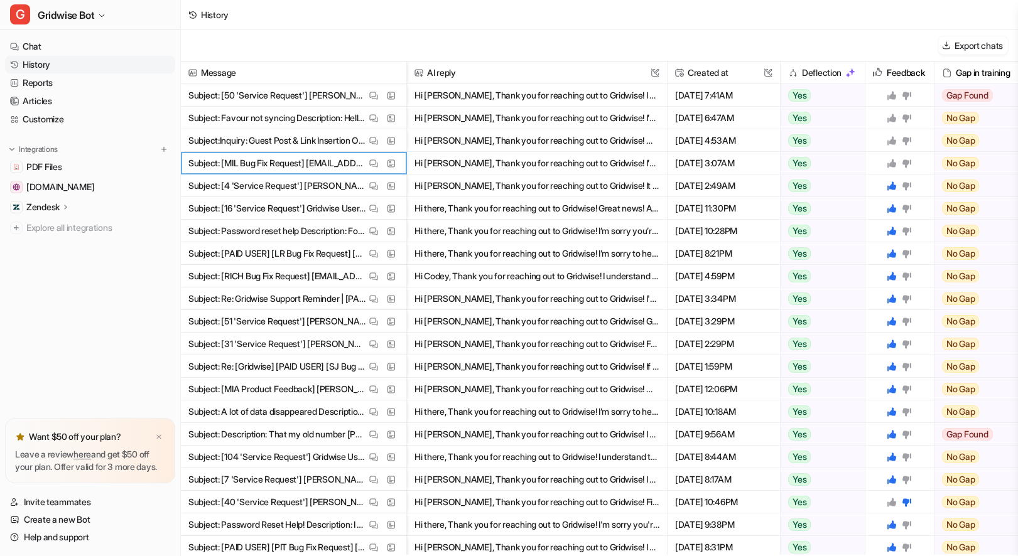
click at [888, 161] on icon at bounding box center [891, 163] width 10 height 10
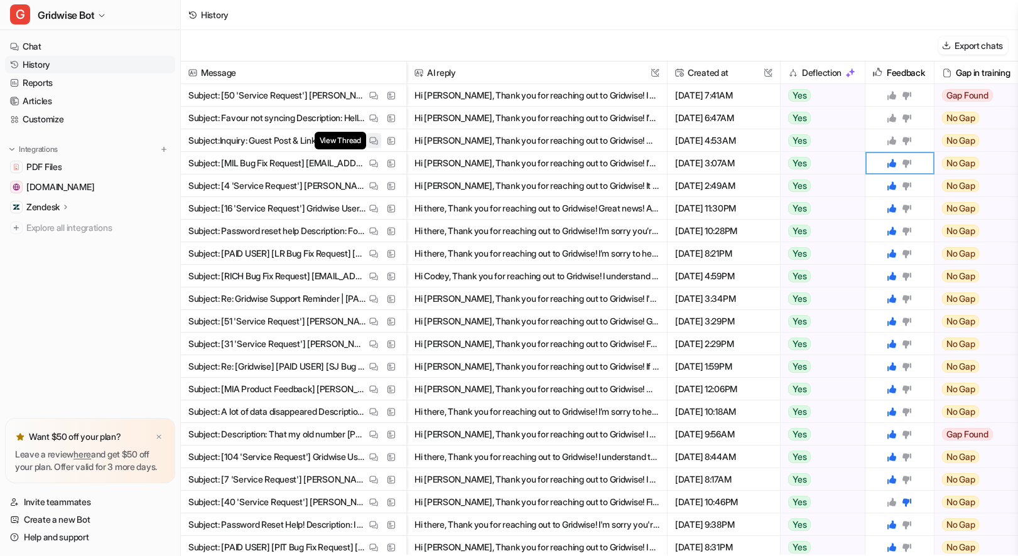
click at [370, 143] on img at bounding box center [373, 140] width 9 height 9
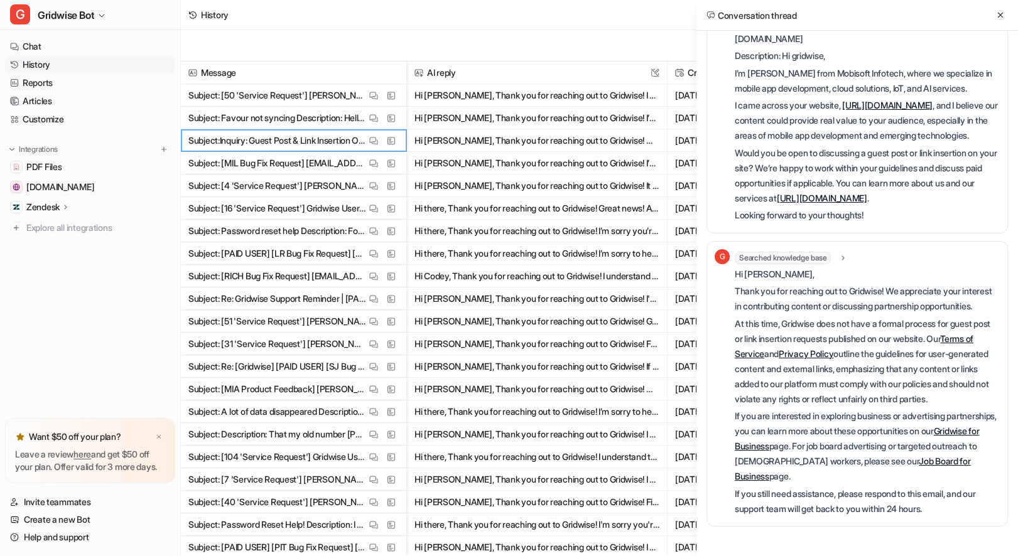
scroll to position [0, 0]
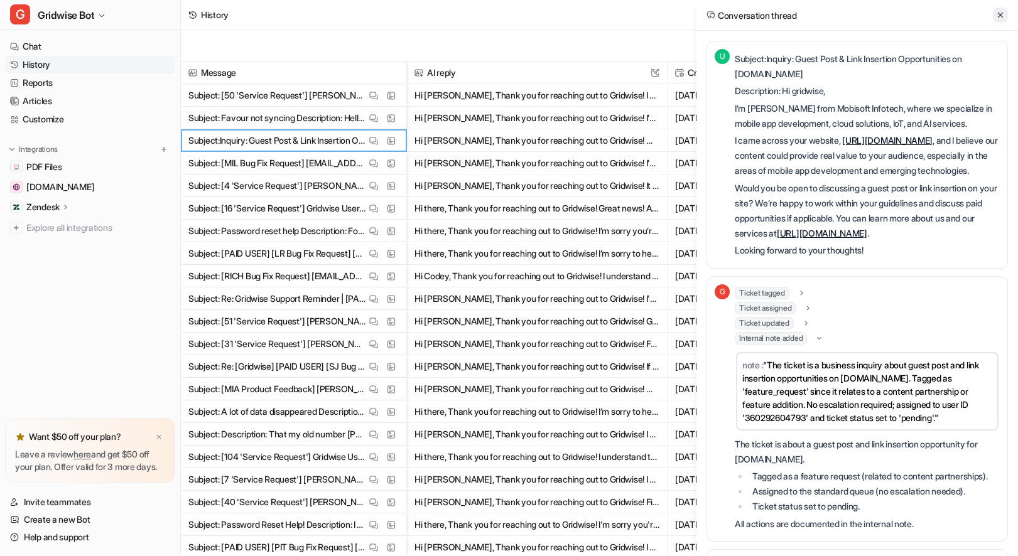
click at [1000, 22] on button at bounding box center [1000, 15] width 15 height 15
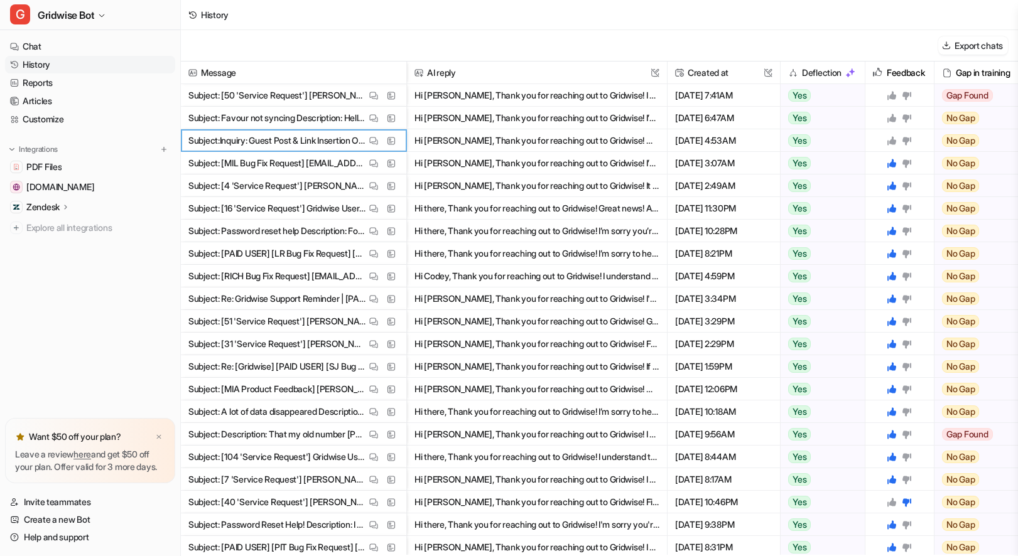
click at [893, 139] on icon at bounding box center [891, 140] width 9 height 9
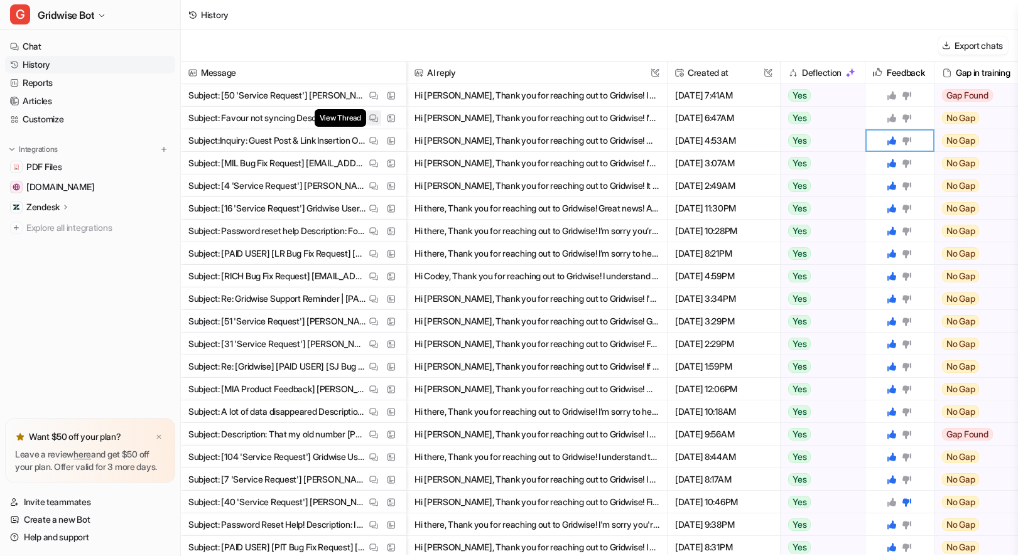
click at [373, 117] on img at bounding box center [373, 118] width 9 height 9
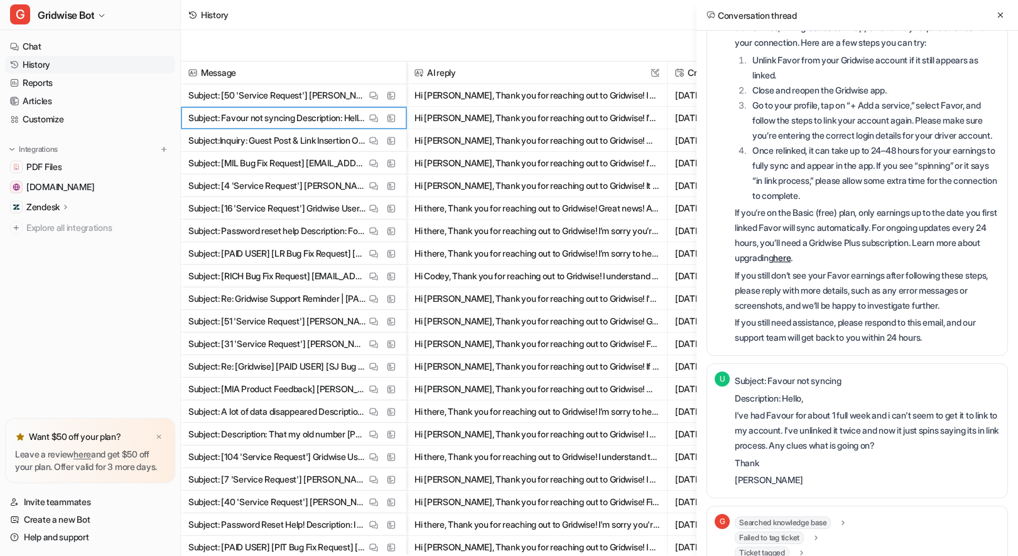
scroll to position [220, 0]
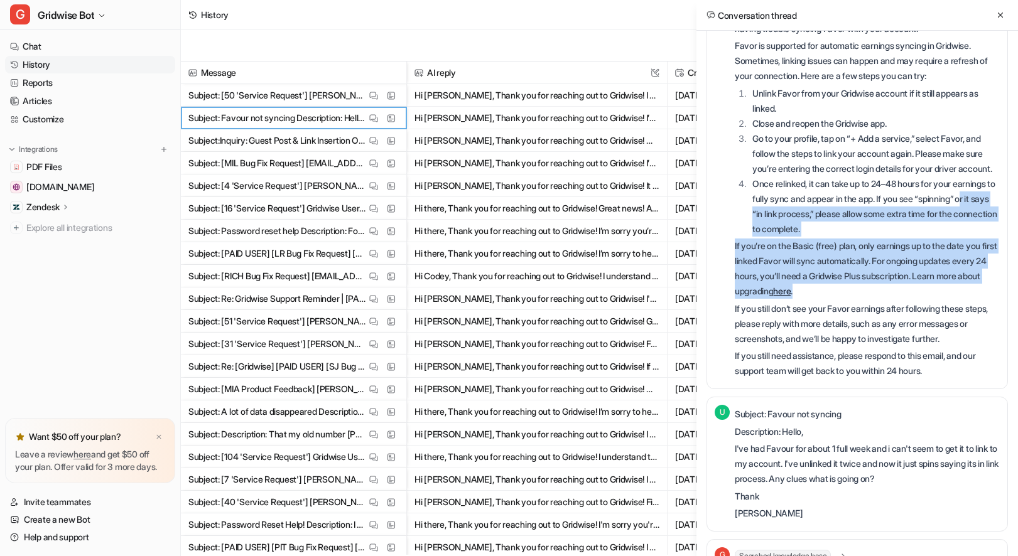
drag, startPoint x: 800, startPoint y: 222, endPoint x: 940, endPoint y: 303, distance: 162.0
click at [940, 303] on div "Hi [PERSON_NAME], Thank you for reaching out to Gridwise! I’m sorry to hear you…" at bounding box center [866, 184] width 265 height 390
click at [940, 299] on p "If you’re on the Basic (free) plan, only earnings up to the date you first link…" at bounding box center [866, 269] width 265 height 60
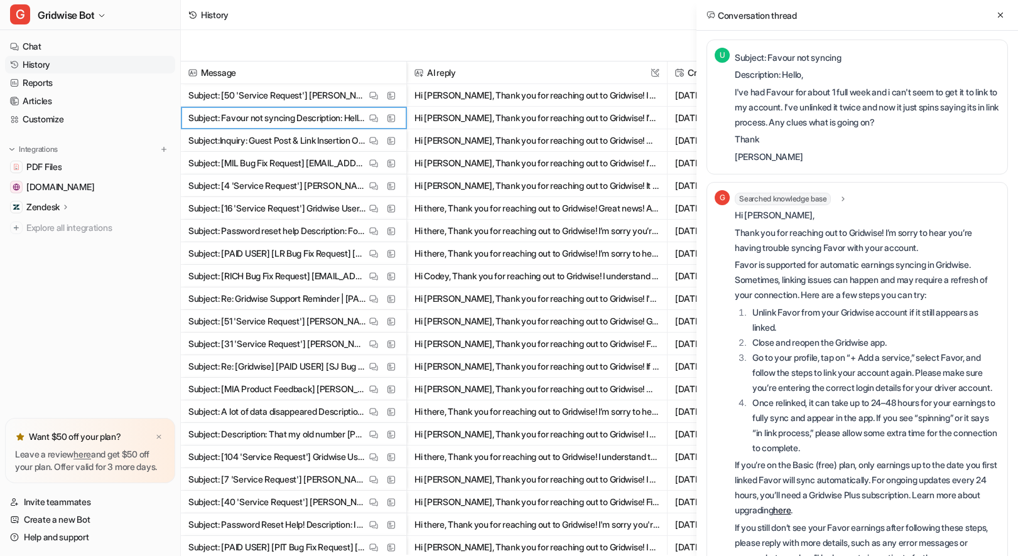
scroll to position [0, 0]
click at [996, 17] on icon at bounding box center [1000, 15] width 9 height 9
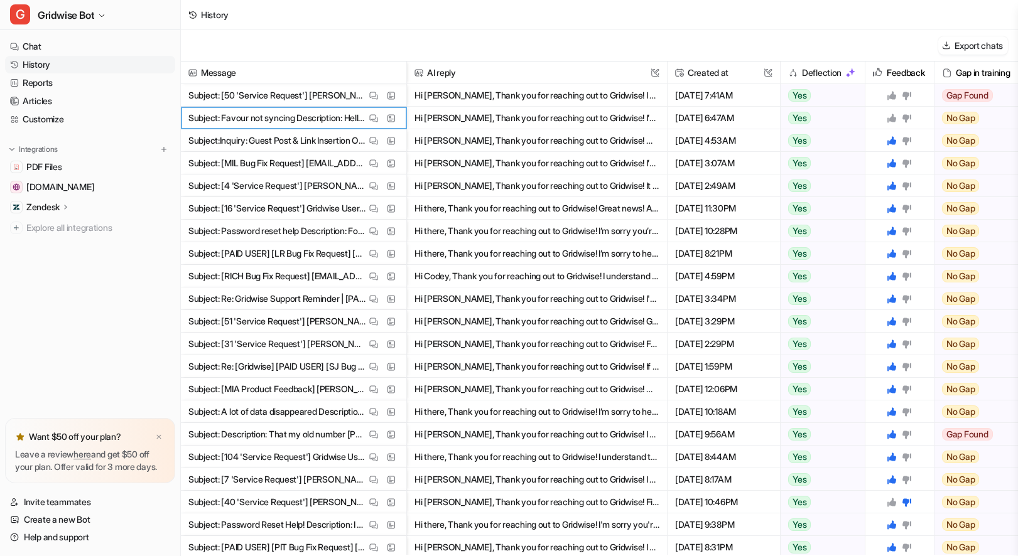
click at [891, 121] on icon at bounding box center [891, 118] width 9 height 9
click at [372, 90] on button "View Thread" at bounding box center [373, 95] width 15 height 15
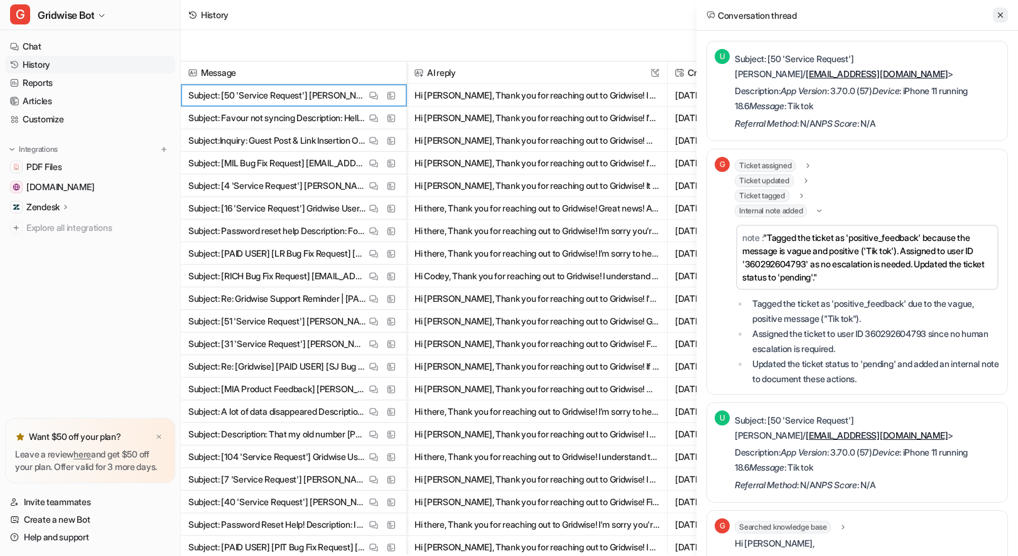
click at [999, 14] on icon at bounding box center [1000, 15] width 9 height 9
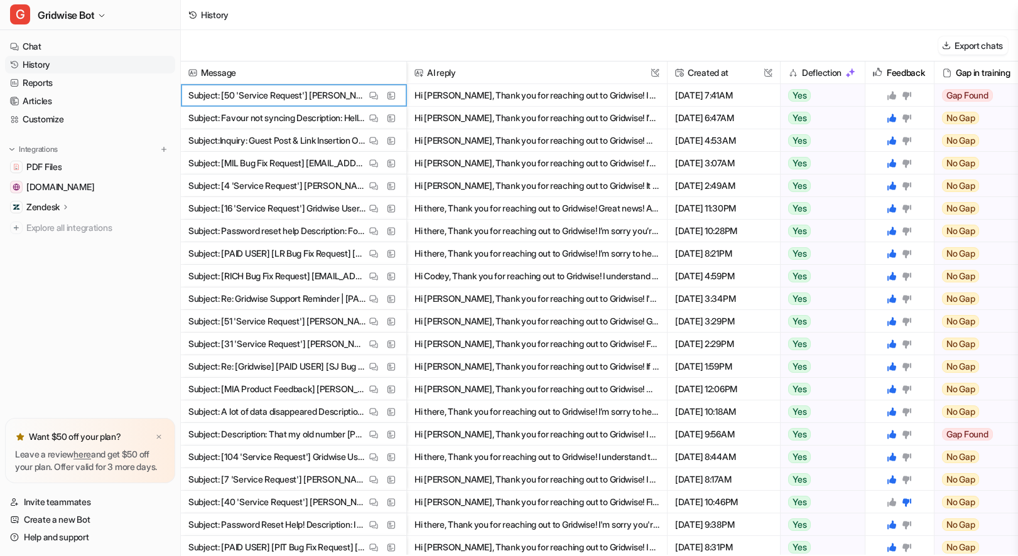
click at [891, 91] on icon at bounding box center [891, 95] width 10 height 10
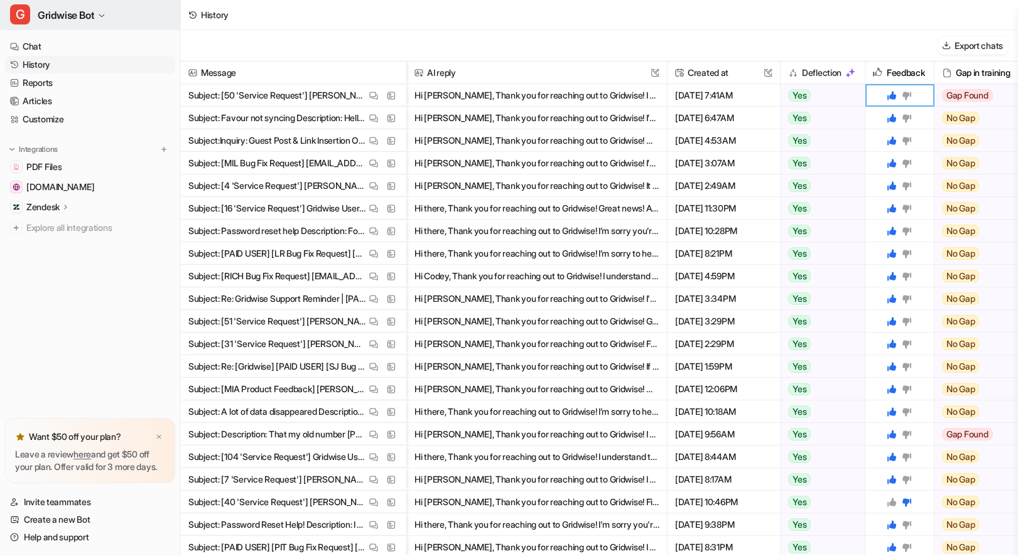
click at [90, 10] on span "Gridwise Bot" at bounding box center [66, 15] width 56 height 18
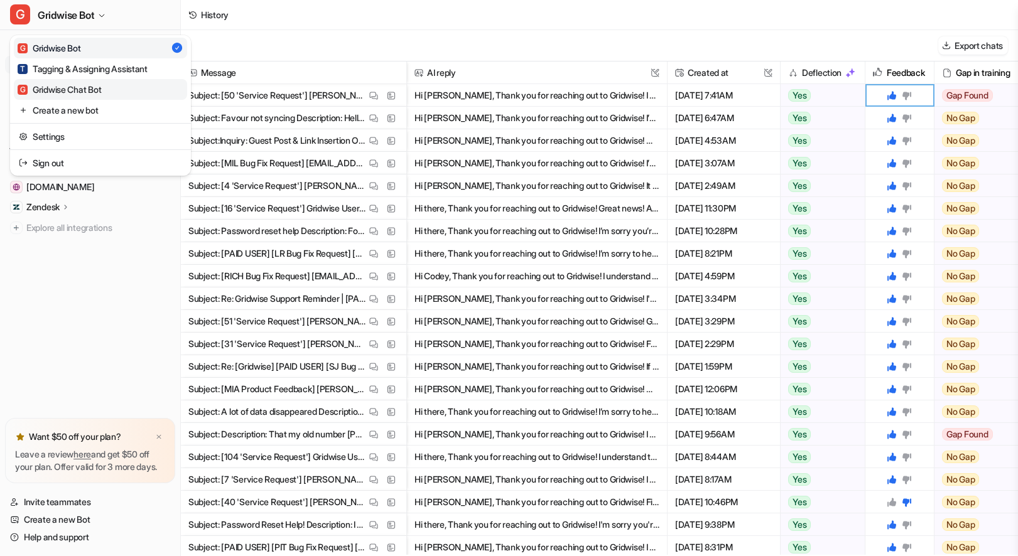
click at [101, 90] on div "G Gridwise Chat Bot" at bounding box center [59, 89] width 83 height 13
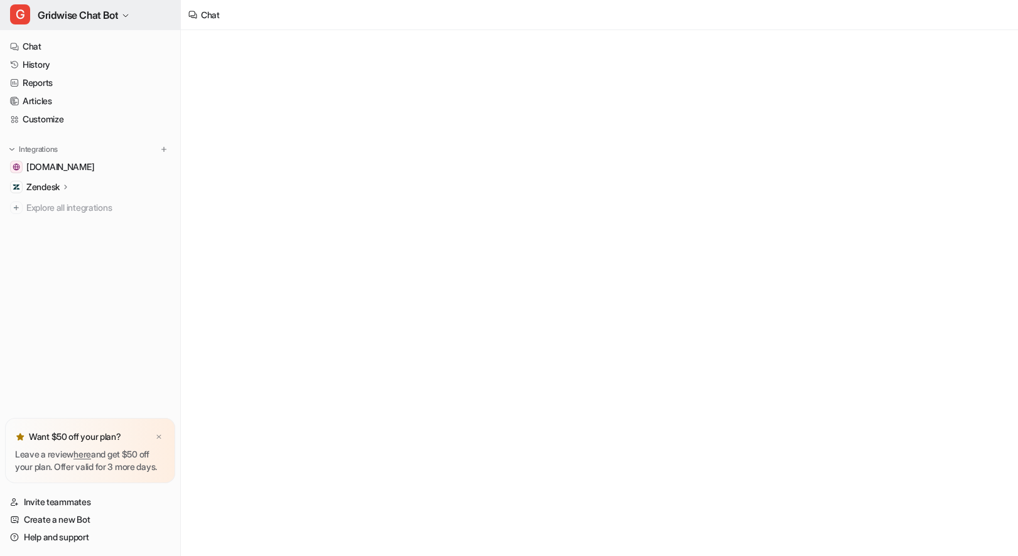
click at [81, 10] on span "Gridwise Chat Bot" at bounding box center [78, 15] width 80 height 18
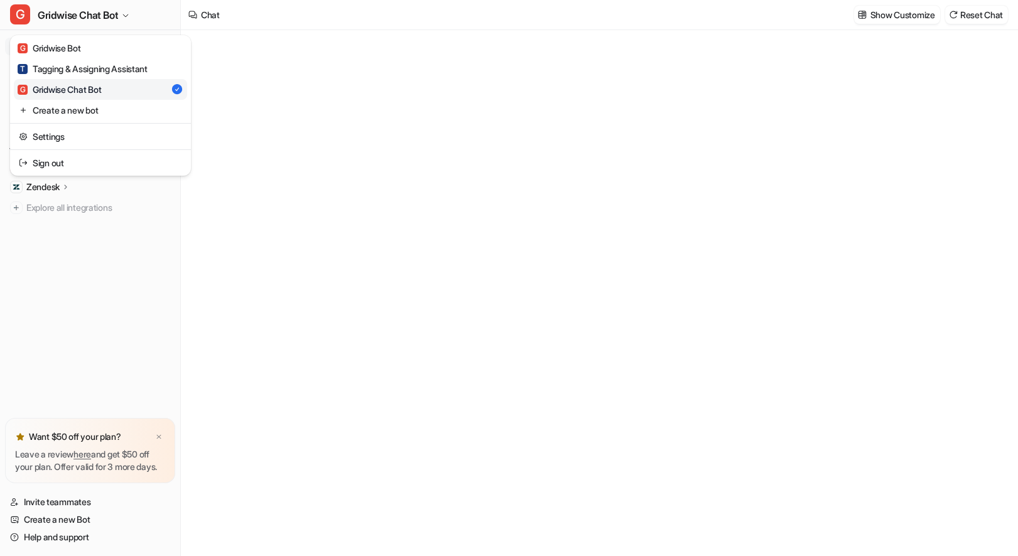
type textarea "**********"
click at [111, 68] on div "T Tagging & Assigning Assistant" at bounding box center [83, 68] width 130 height 13
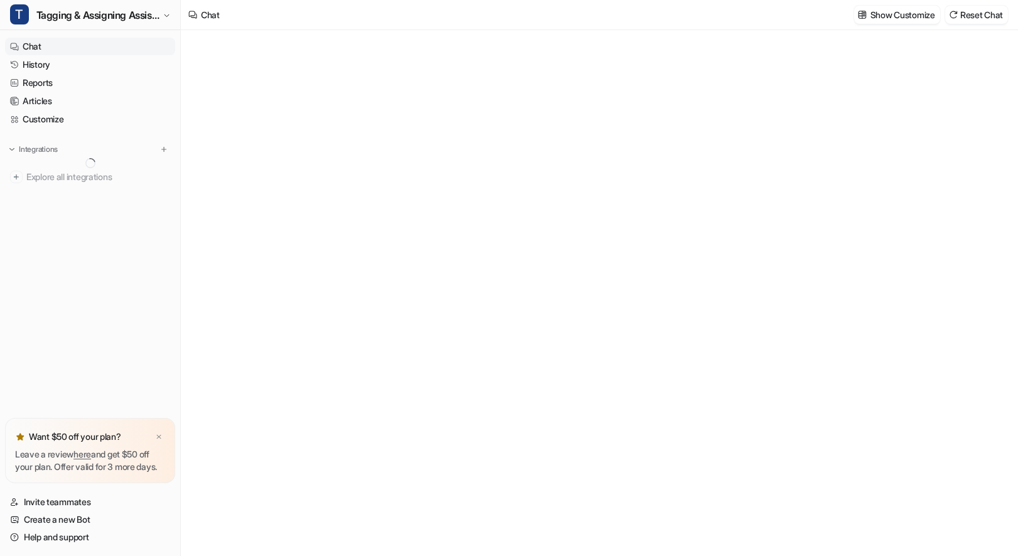
type textarea "**********"
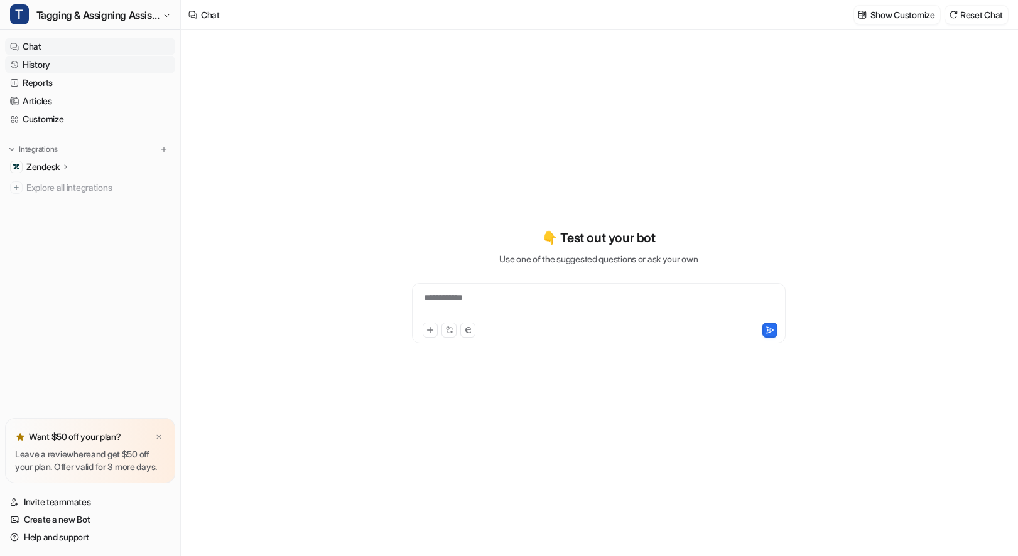
click at [47, 58] on link "History" at bounding box center [90, 65] width 170 height 18
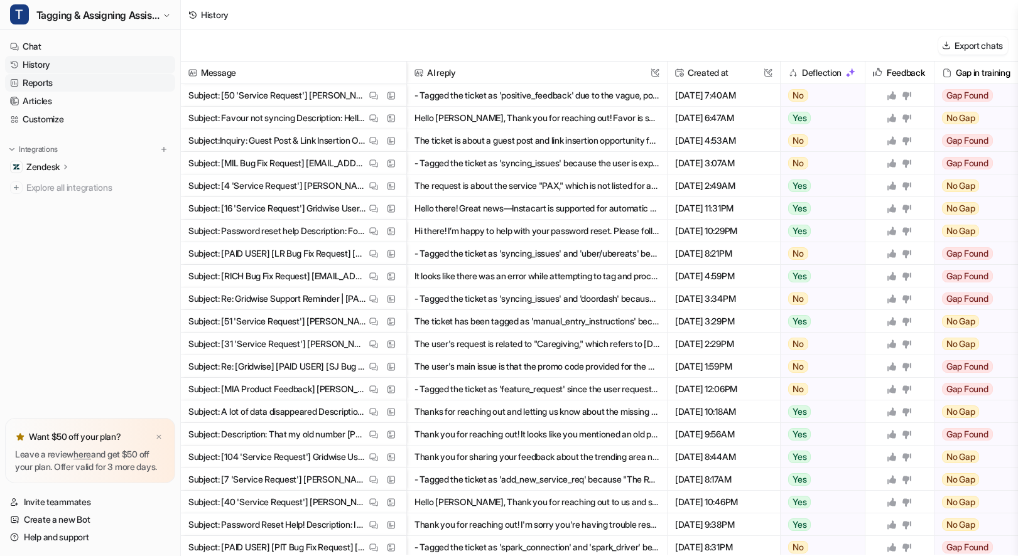
click at [70, 82] on link "Reports" at bounding box center [90, 83] width 170 height 18
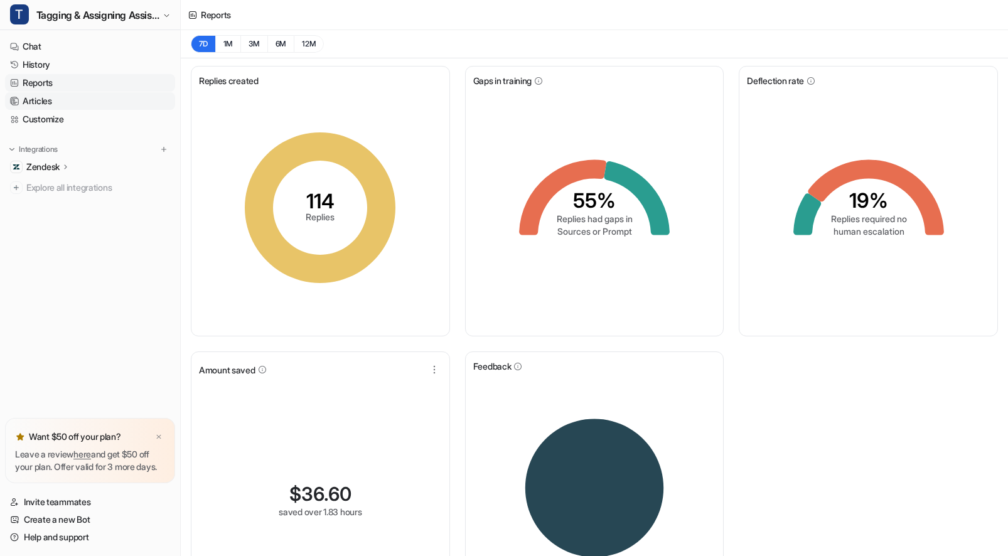
click at [54, 102] on link "Articles" at bounding box center [90, 101] width 170 height 18
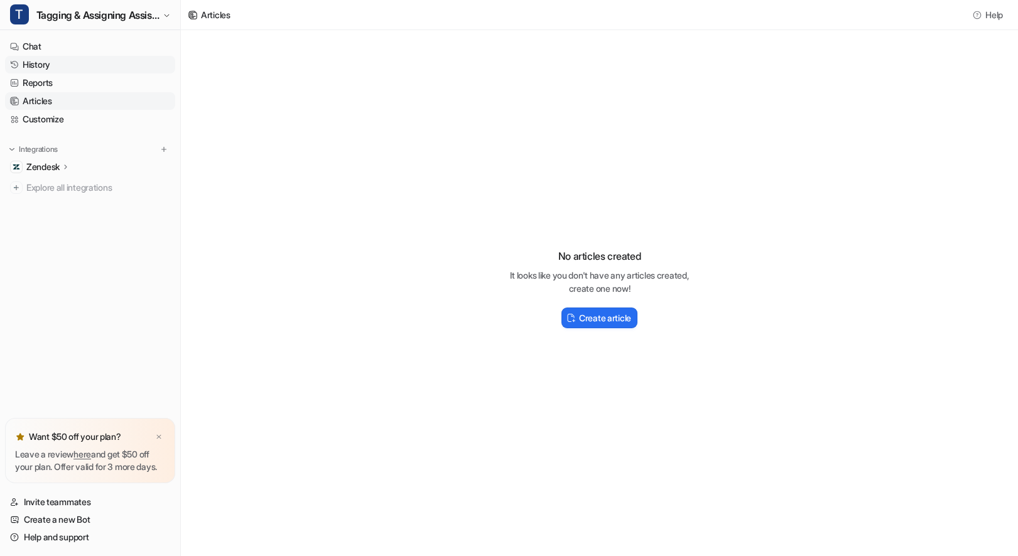
click at [43, 70] on link "History" at bounding box center [90, 65] width 170 height 18
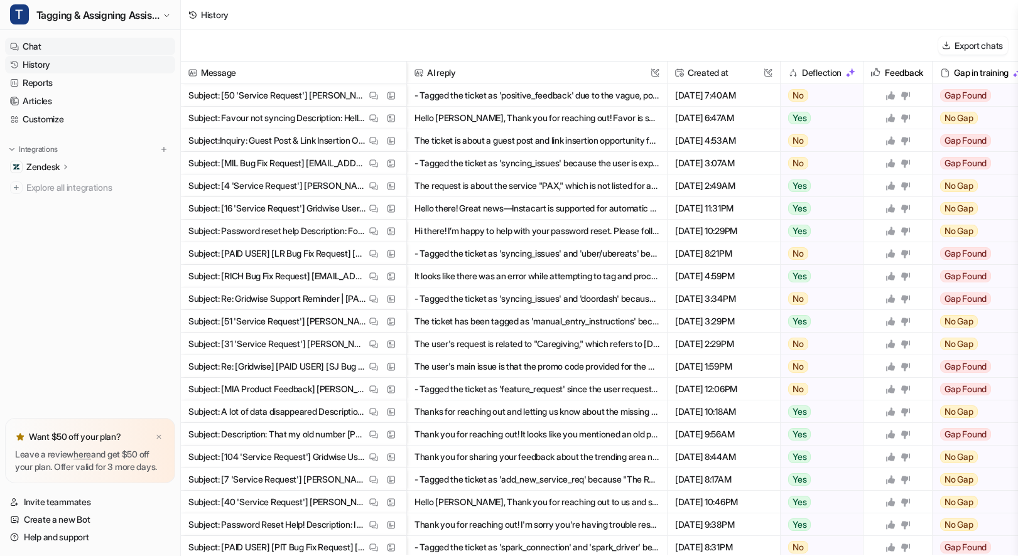
click at [31, 51] on link "Chat" at bounding box center [90, 47] width 170 height 18
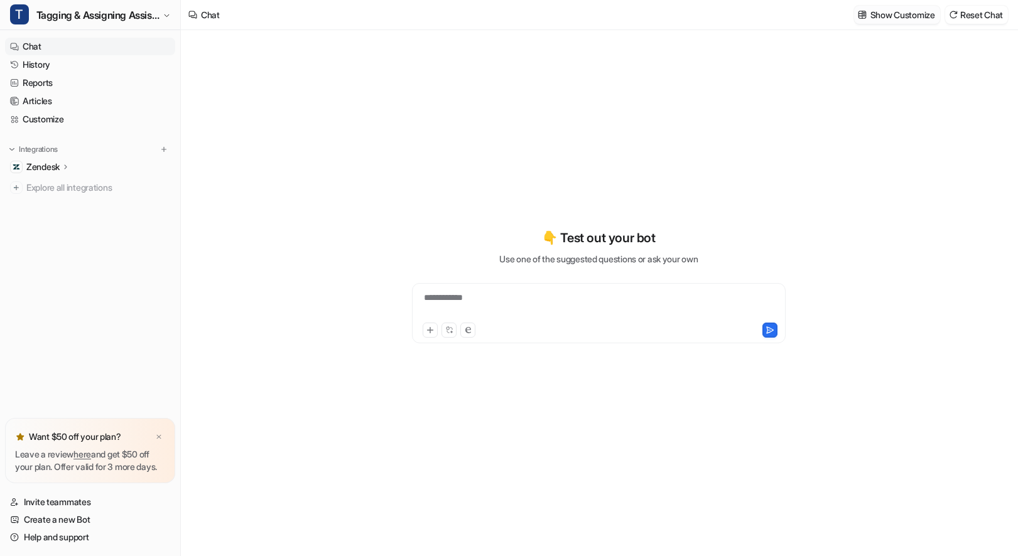
click at [903, 10] on p "Show Customize" at bounding box center [902, 14] width 65 height 13
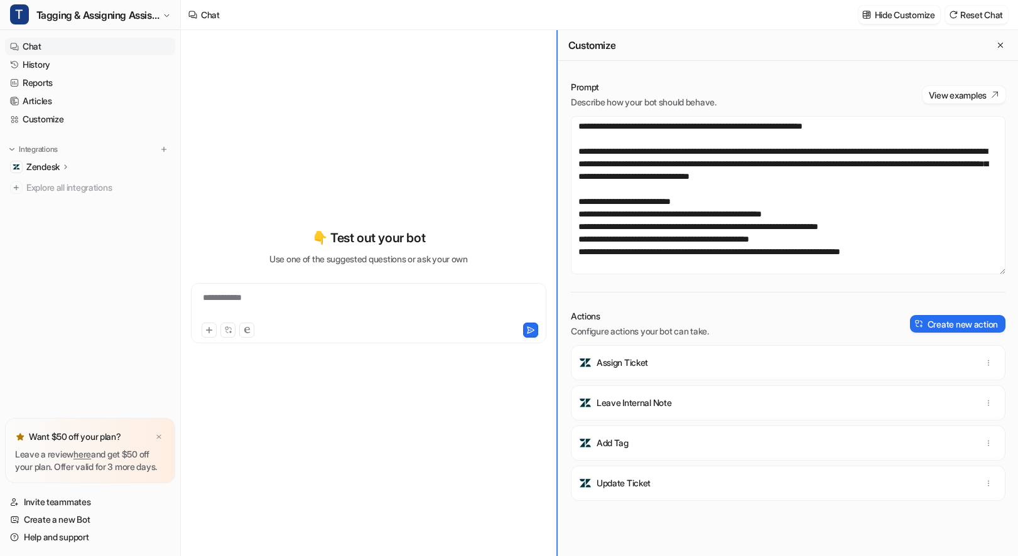
click at [428, 248] on div "**********" at bounding box center [599, 293] width 837 height 526
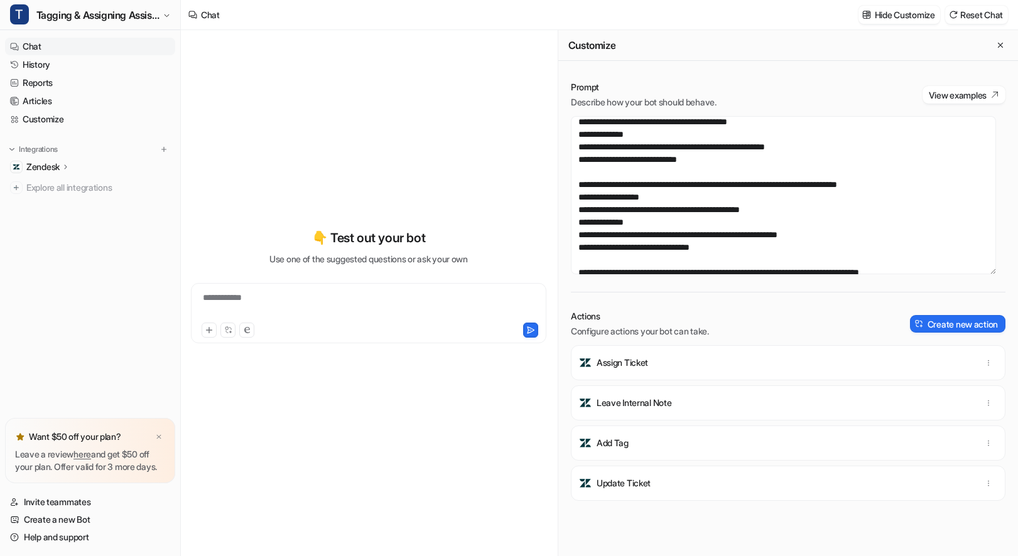
scroll to position [198, 0]
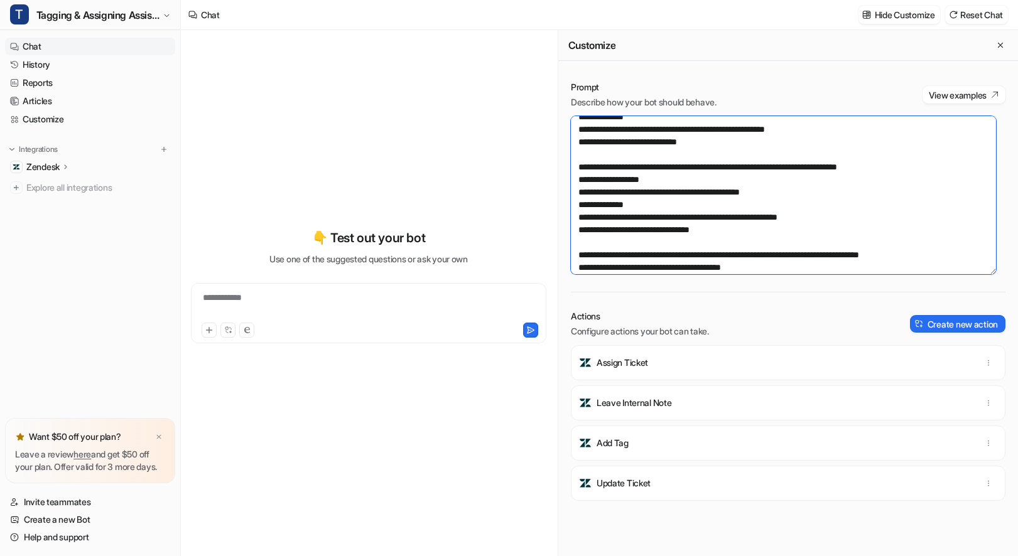
click at [773, 203] on textarea at bounding box center [783, 195] width 425 height 158
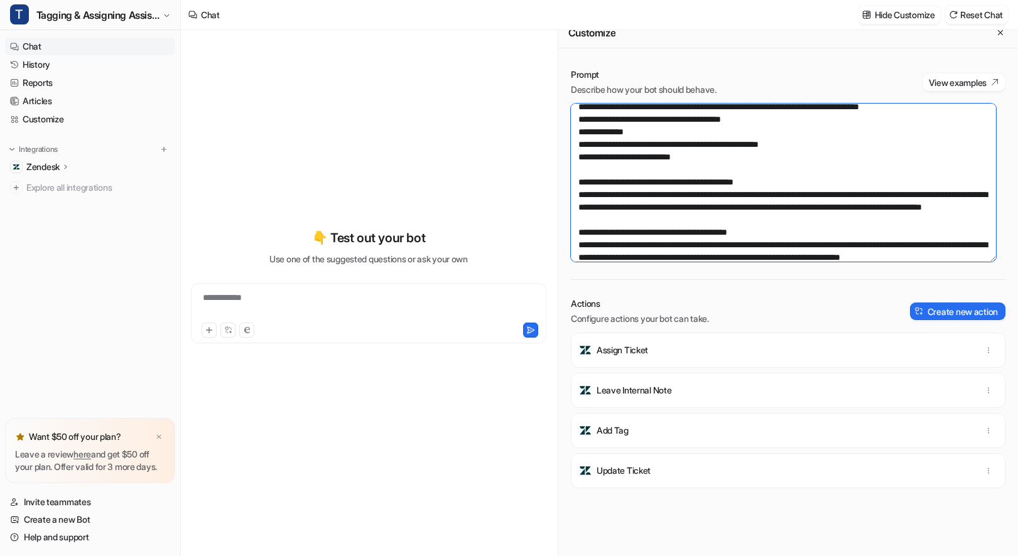
scroll to position [424, 0]
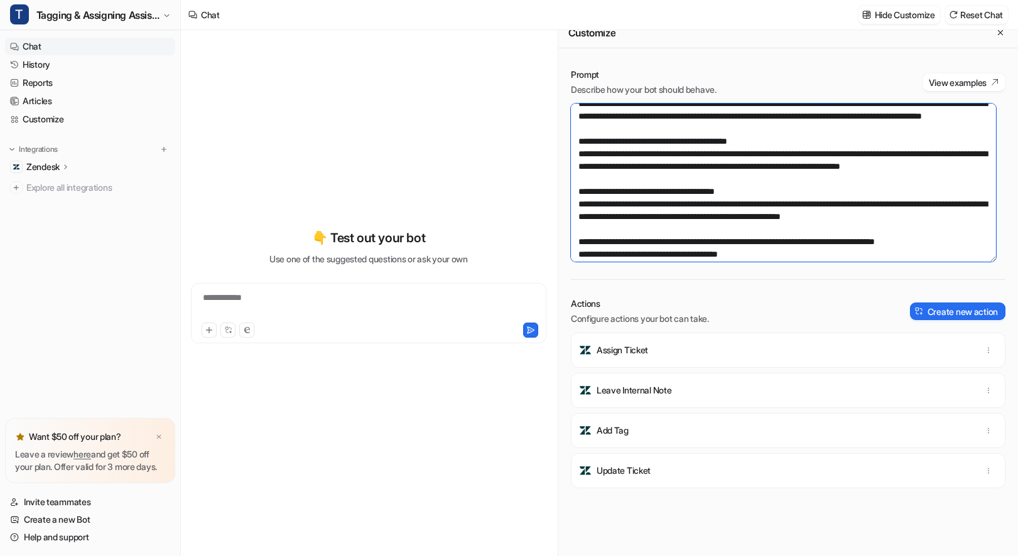
click at [807, 218] on textarea at bounding box center [783, 183] width 425 height 158
click at [826, 254] on textarea at bounding box center [783, 183] width 425 height 158
click at [790, 169] on textarea at bounding box center [783, 183] width 425 height 158
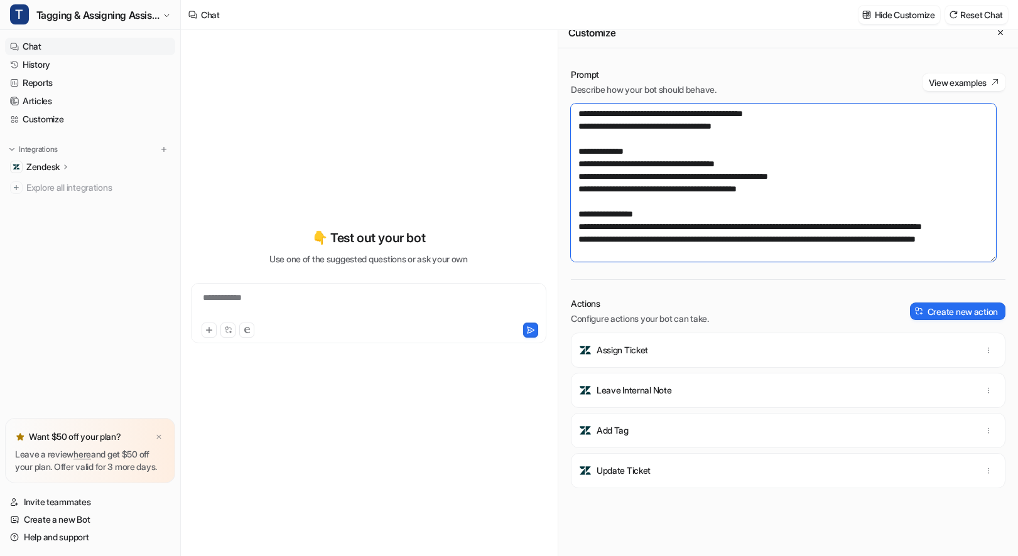
click at [913, 226] on textarea at bounding box center [783, 183] width 425 height 158
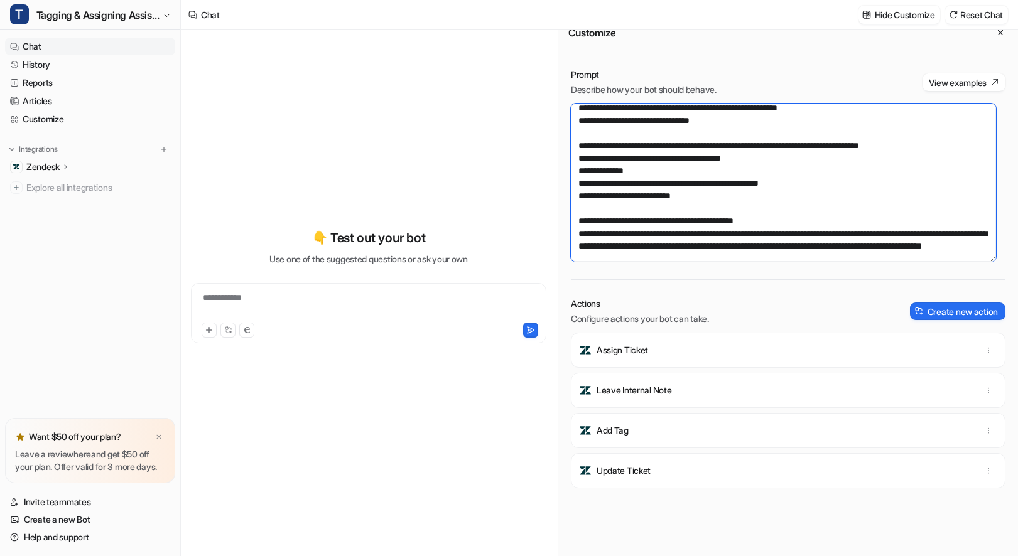
scroll to position [0, 0]
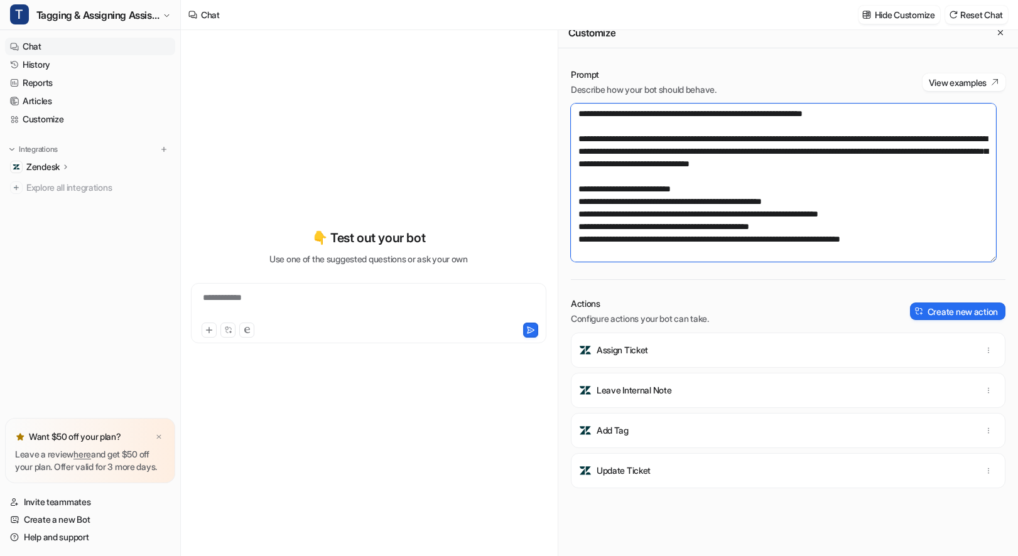
click at [920, 173] on textarea at bounding box center [783, 183] width 425 height 158
click at [929, 213] on textarea at bounding box center [783, 183] width 425 height 158
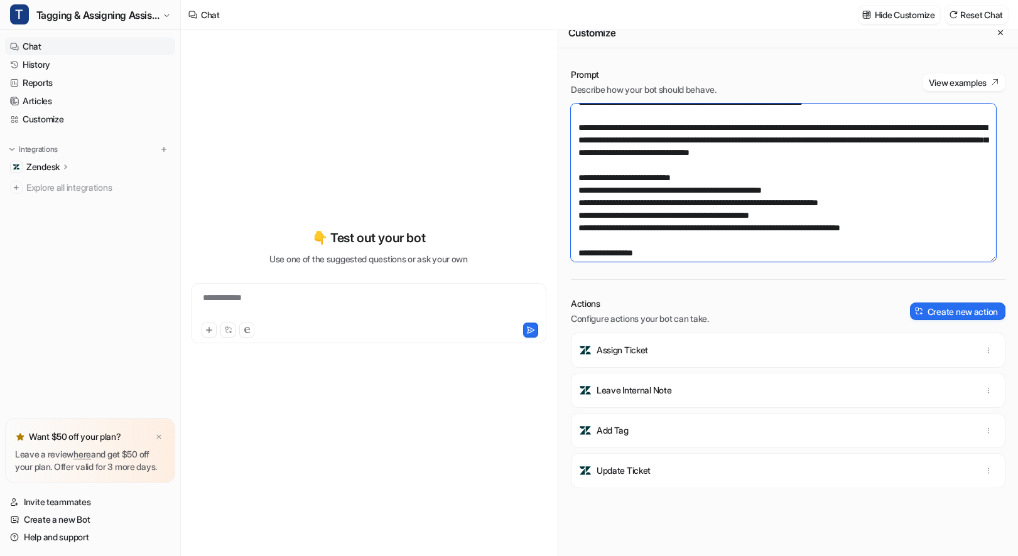
click at [932, 230] on textarea at bounding box center [783, 183] width 425 height 158
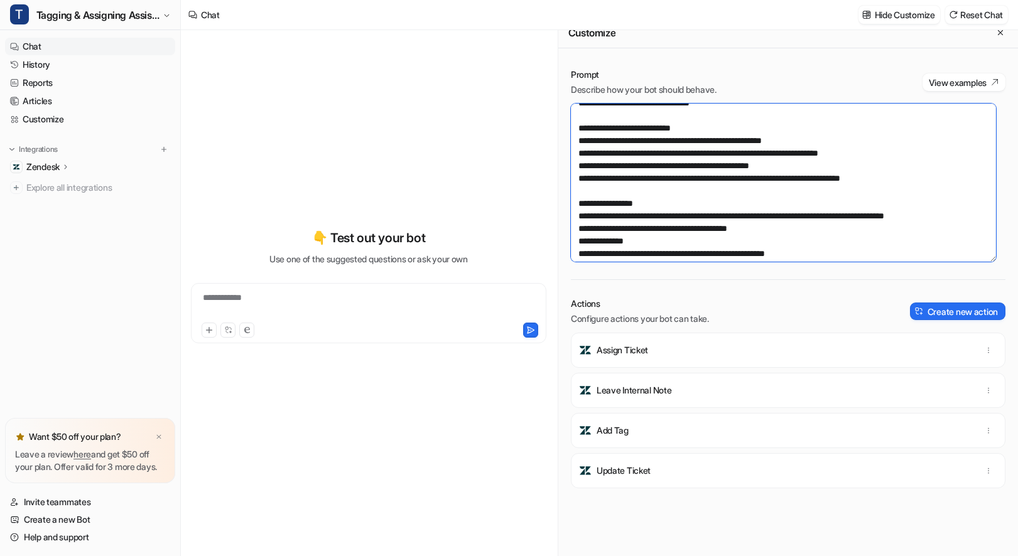
click at [741, 213] on textarea at bounding box center [783, 183] width 425 height 158
click at [861, 222] on textarea at bounding box center [783, 183] width 425 height 158
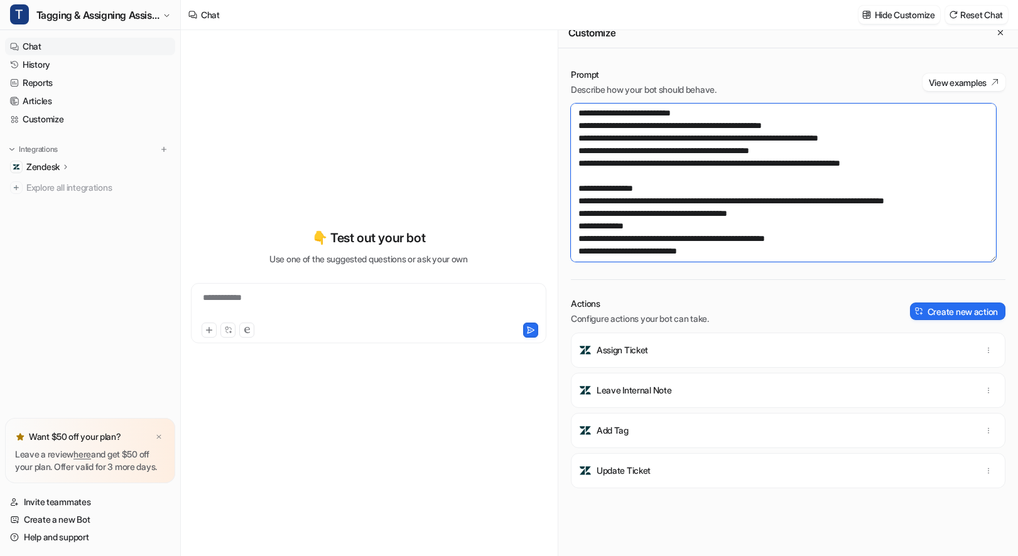
scroll to position [76, 0]
click at [932, 154] on textarea at bounding box center [783, 183] width 425 height 158
click at [928, 174] on textarea at bounding box center [783, 183] width 425 height 158
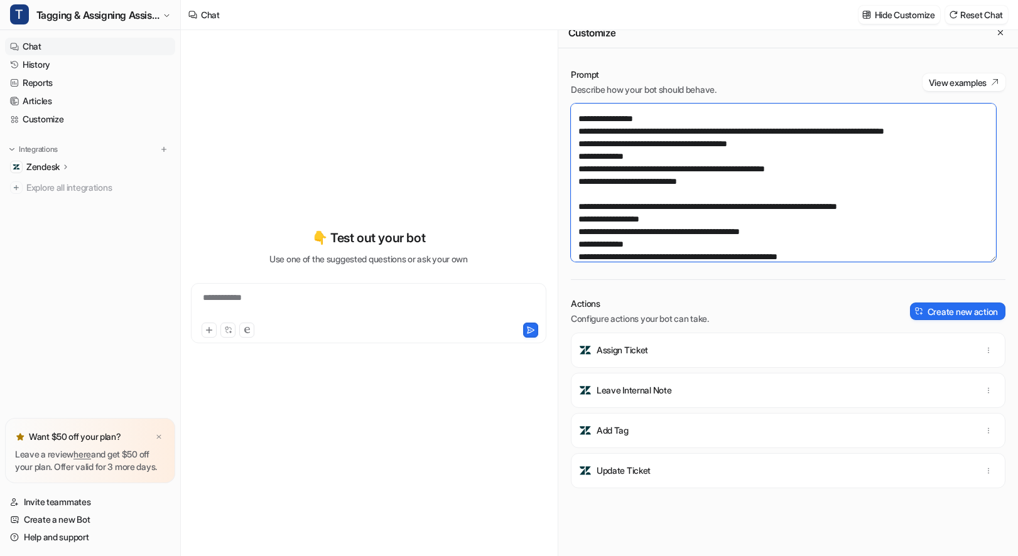
click at [903, 173] on textarea at bounding box center [783, 183] width 425 height 158
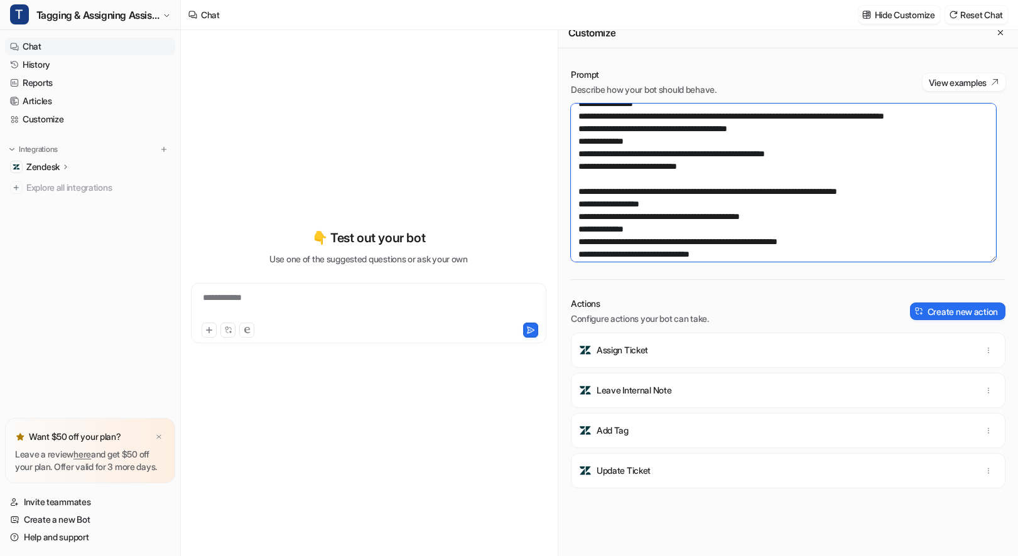
click at [920, 200] on textarea at bounding box center [783, 183] width 425 height 158
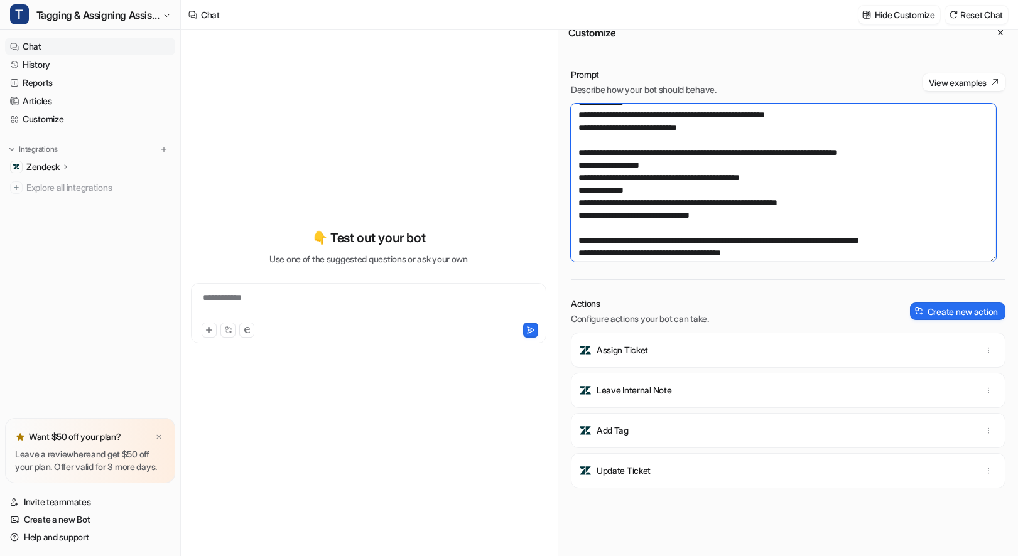
scroll to position [202, 0]
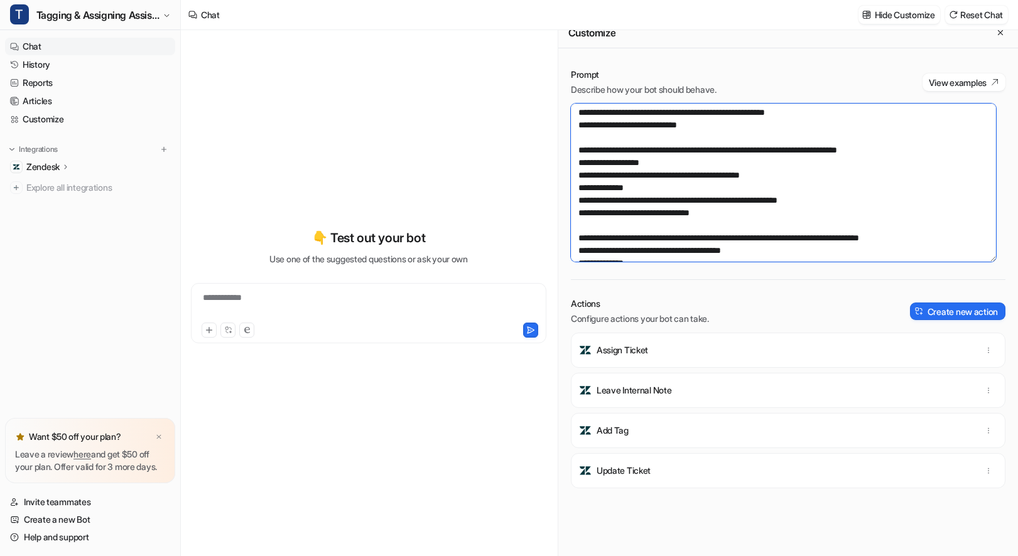
click at [920, 200] on textarea at bounding box center [783, 183] width 425 height 158
click at [866, 230] on textarea at bounding box center [783, 183] width 425 height 158
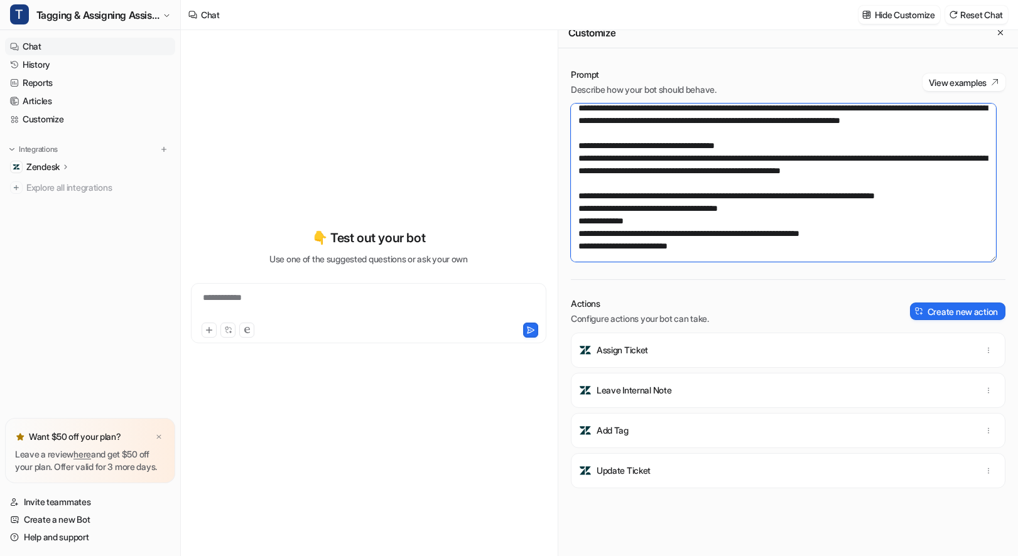
scroll to position [470, 0]
click at [795, 118] on textarea at bounding box center [783, 183] width 425 height 158
click at [795, 119] on textarea at bounding box center [783, 183] width 425 height 158
click at [824, 154] on textarea at bounding box center [783, 183] width 425 height 158
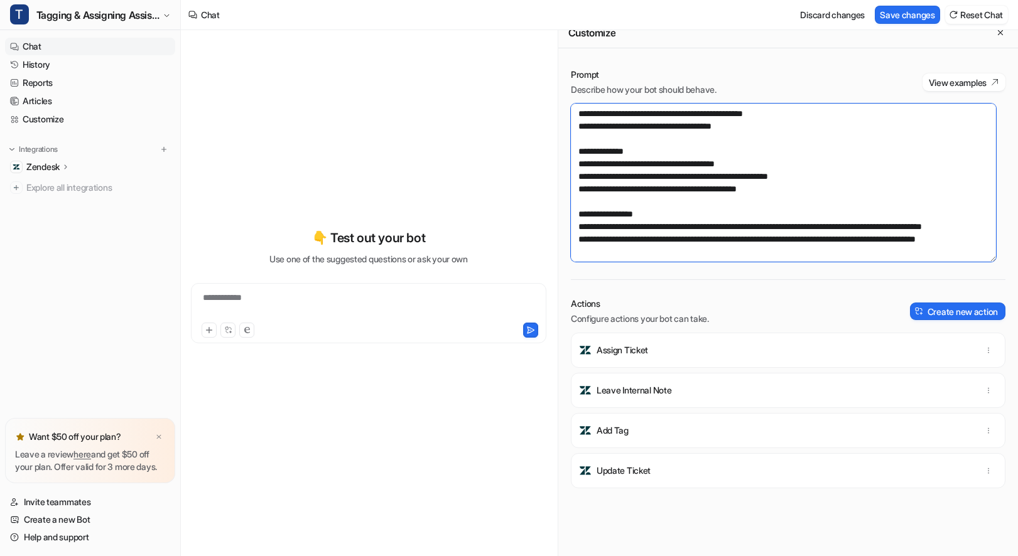
scroll to position [2157, 0]
type textarea "**********"
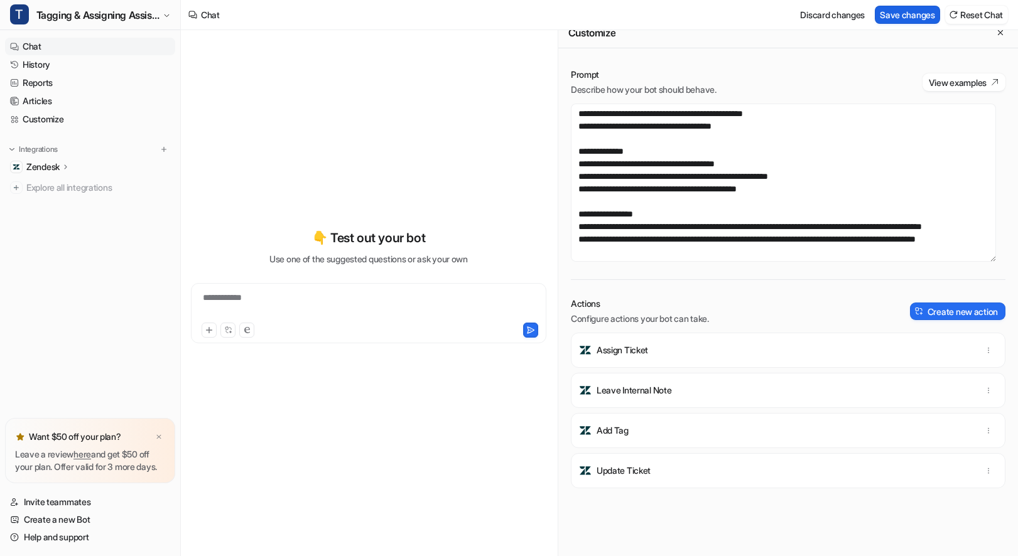
click at [899, 16] on button "Save changes" at bounding box center [906, 15] width 65 height 18
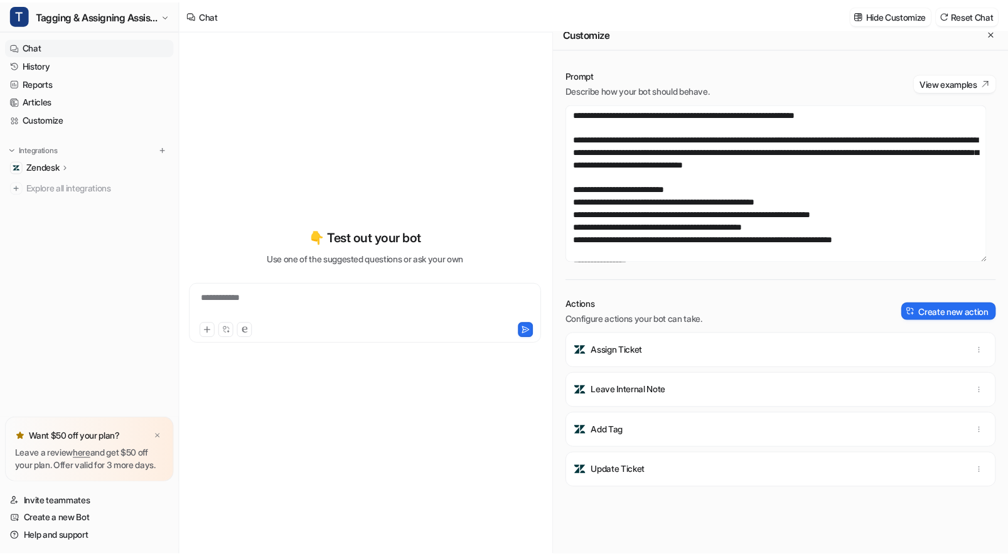
scroll to position [0, 0]
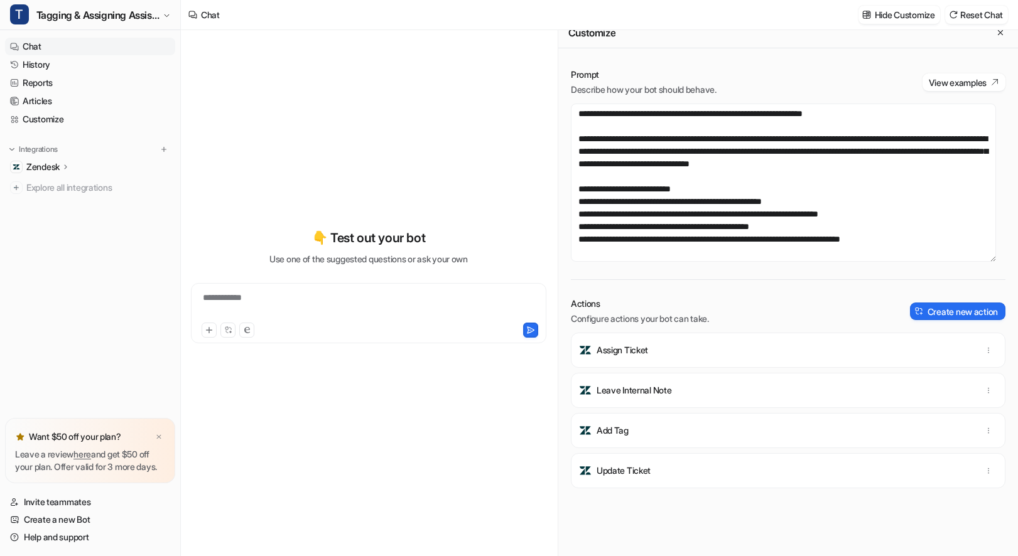
click at [337, 158] on div "**********" at bounding box center [368, 285] width 355 height 389
click at [70, 11] on span "Tagging & Assigning Assistant" at bounding box center [97, 15] width 123 height 18
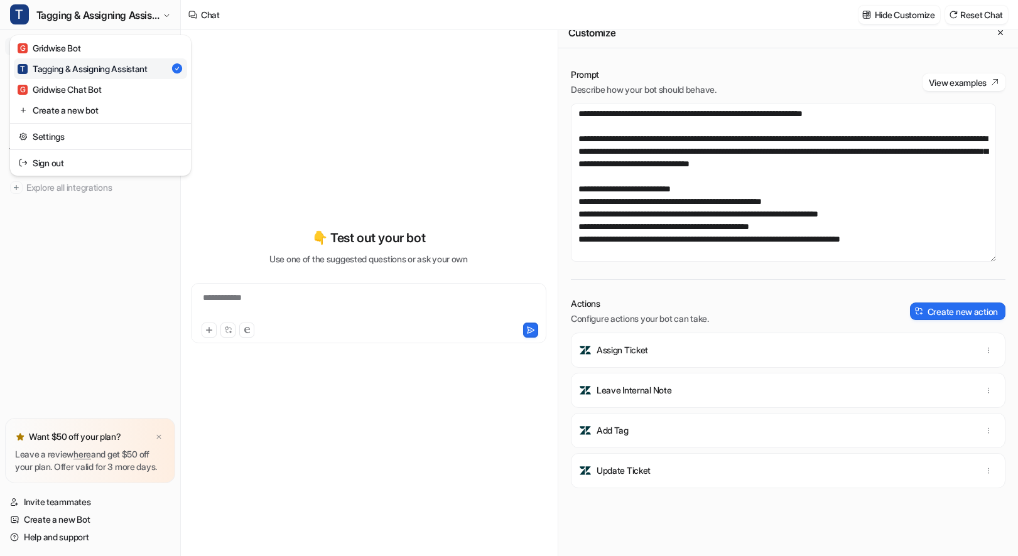
click at [337, 104] on div "**********" at bounding box center [509, 278] width 1018 height 556
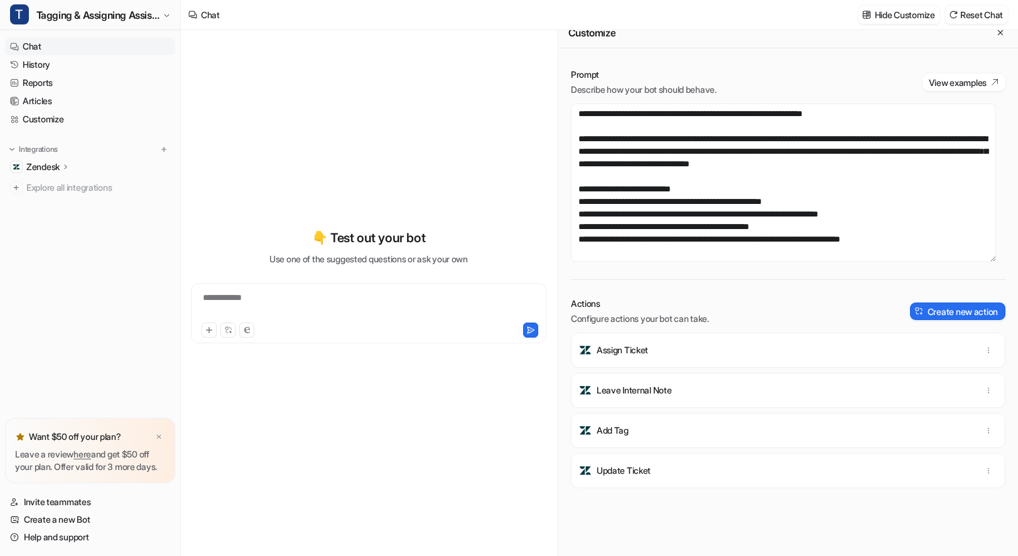
click at [33, 164] on p "Zendesk" at bounding box center [42, 167] width 33 height 13
click at [63, 208] on p "Sources" at bounding box center [52, 203] width 32 height 13
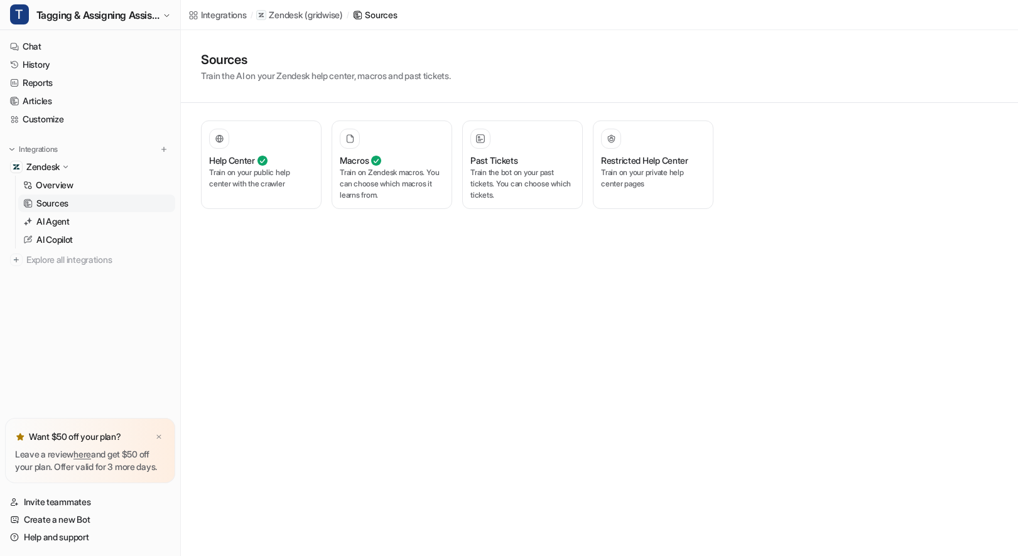
click at [656, 305] on div "Integrations / Zendesk ( gridwise ) / Sources Sources Train the AI on your Zend…" at bounding box center [509, 278] width 1018 height 556
click at [652, 185] on p "Train on your private help center pages" at bounding box center [653, 178] width 104 height 23
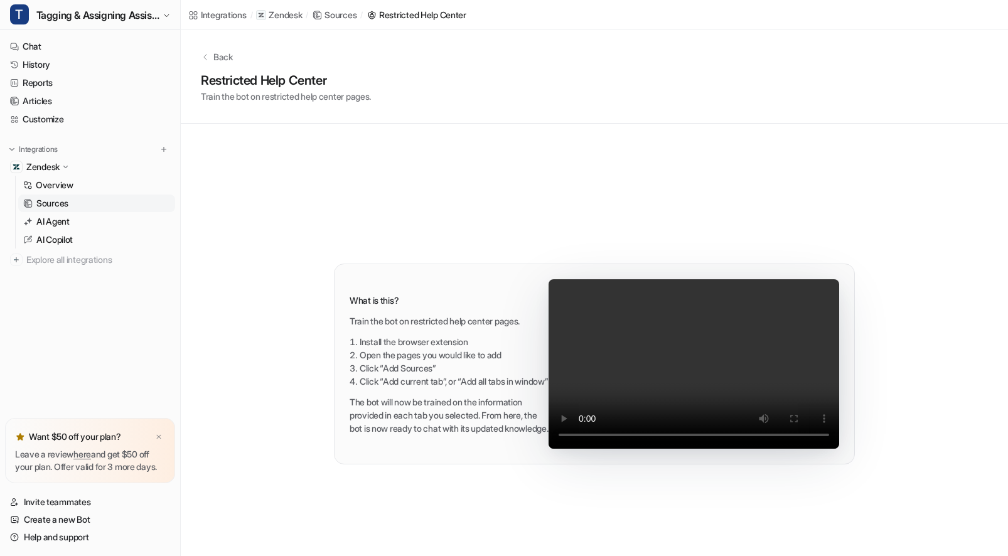
click at [309, 122] on div "Back Restricted Help Center Train the bot on restricted help center pages." at bounding box center [594, 77] width 827 height 94
click at [56, 68] on link "History" at bounding box center [90, 65] width 170 height 18
